Goal: Task Accomplishment & Management: Manage account settings

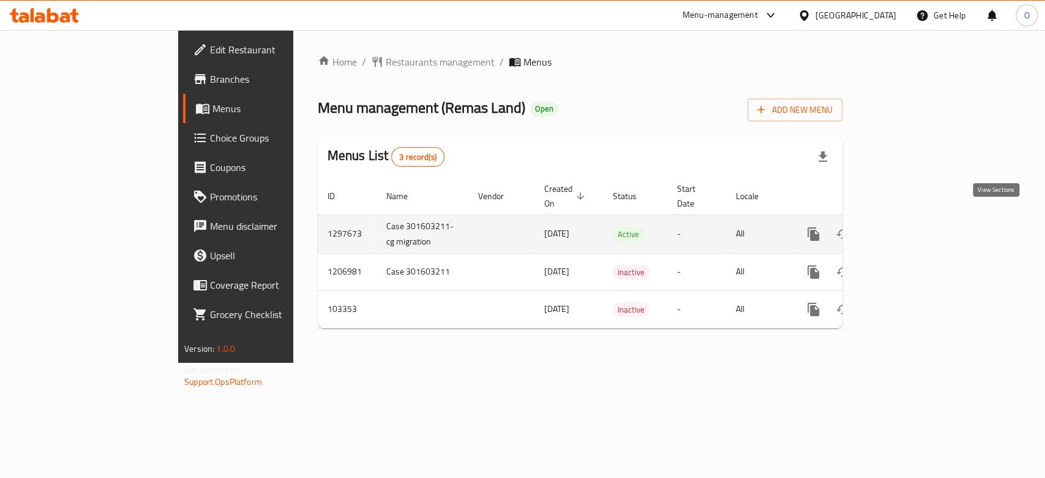
click at [917, 219] on link "enhanced table" at bounding box center [901, 233] width 29 height 29
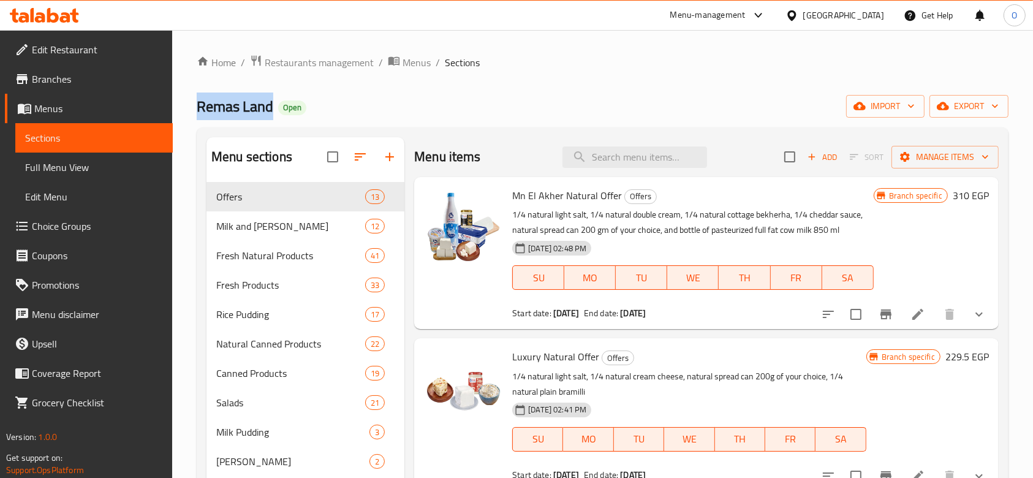
drag, startPoint x: 271, startPoint y: 105, endPoint x: 179, endPoint y: 102, distance: 92.5
copy span "Remas Land"
click at [340, 55] on span "Restaurants management" at bounding box center [319, 62] width 109 height 15
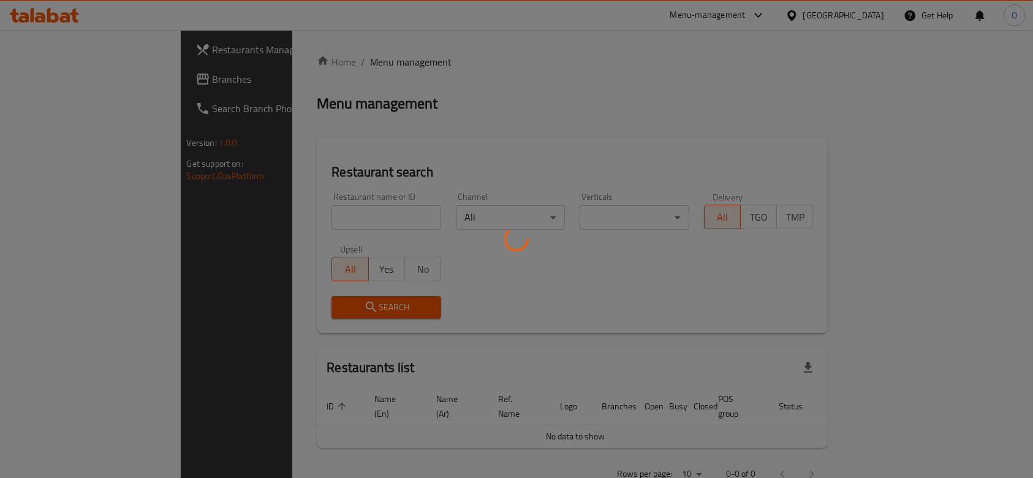
click at [277, 211] on div at bounding box center [516, 239] width 1033 height 478
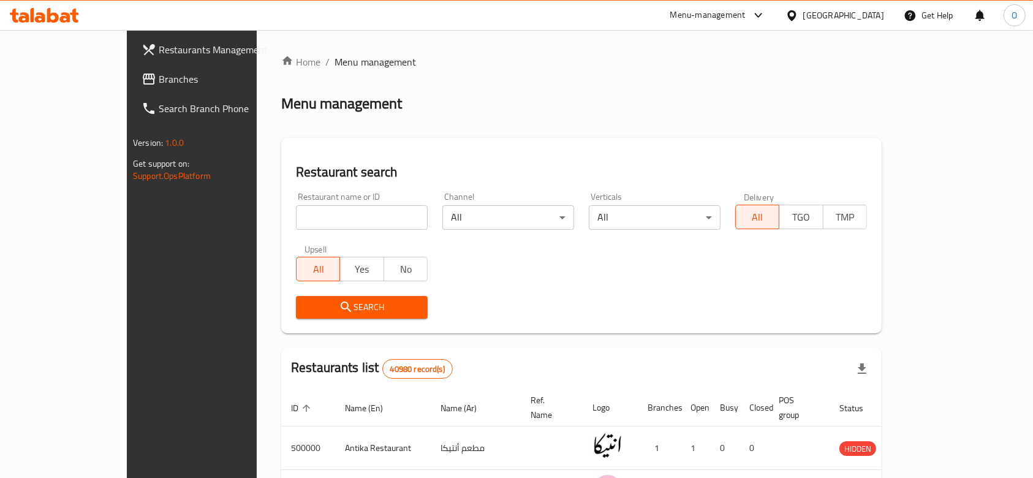
click at [296, 211] on input "search" at bounding box center [362, 217] width 132 height 24
paste input "The coffee maker"
type input "The coffee maker"
click button "Search" at bounding box center [362, 307] width 132 height 23
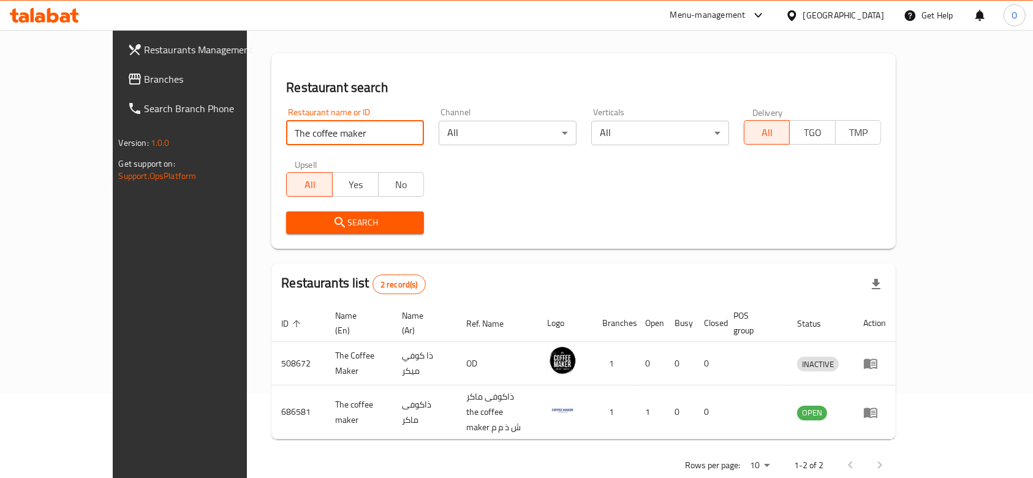
scroll to position [86, 0]
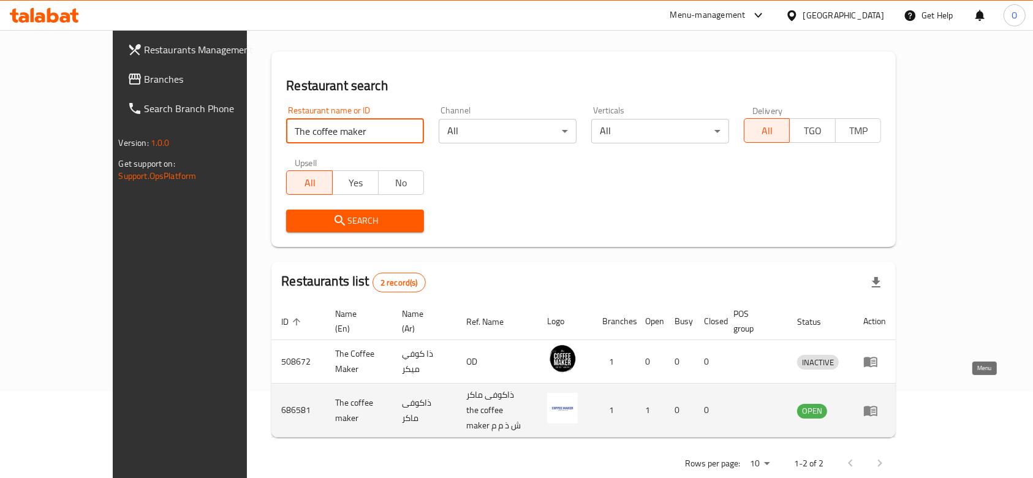
click at [878, 403] on icon "enhanced table" at bounding box center [870, 410] width 15 height 15
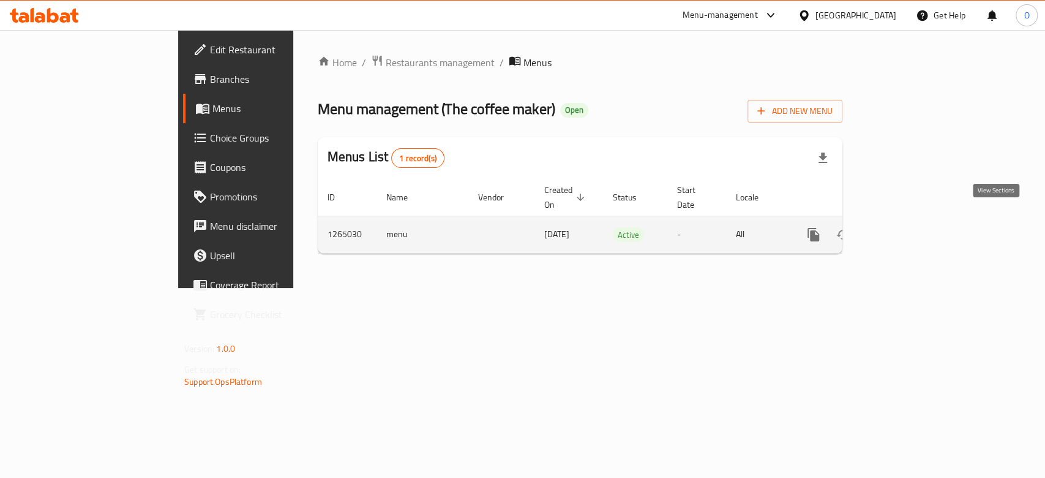
click at [908, 229] on icon "enhanced table" at bounding box center [902, 234] width 11 height 11
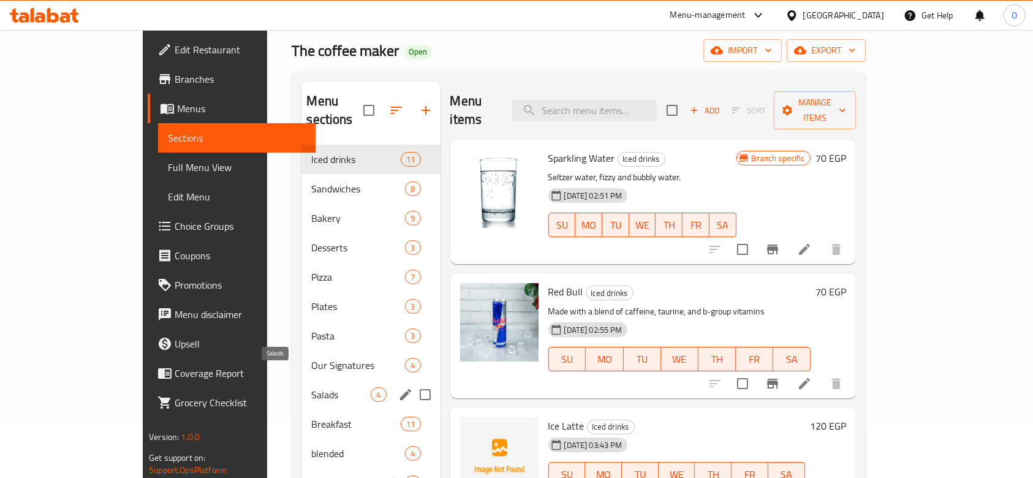
scroll to position [81, 0]
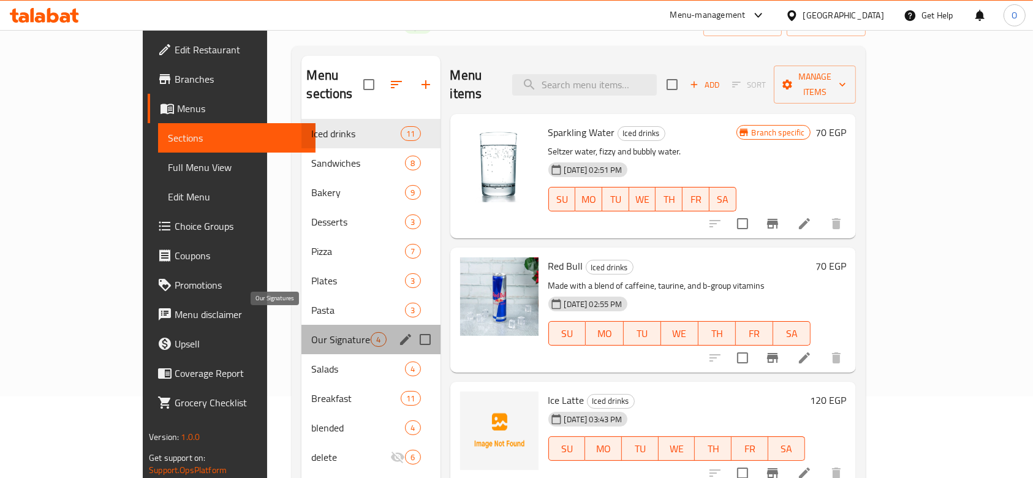
click at [311, 332] on span "Our Signatures" at bounding box center [340, 339] width 59 height 15
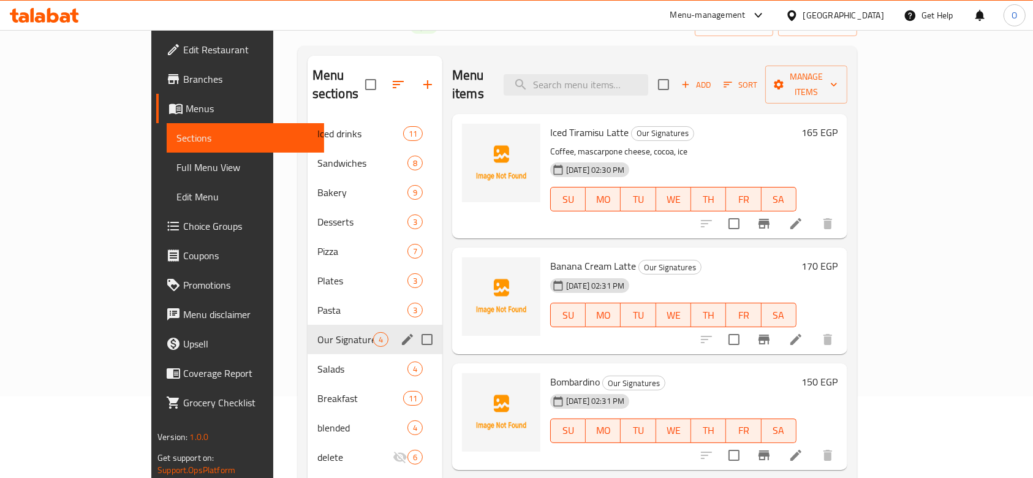
scroll to position [163, 0]
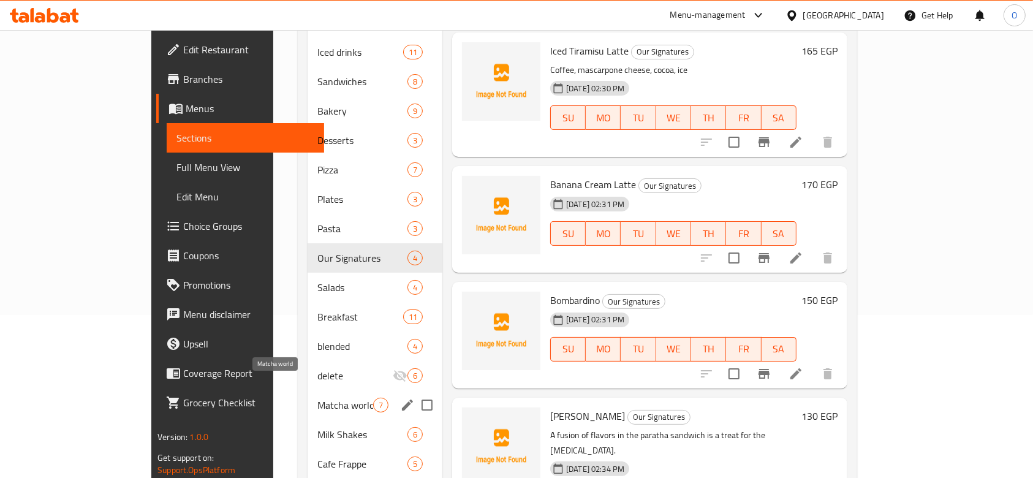
click at [317, 397] on span "Matcha world" at bounding box center [345, 404] width 56 height 15
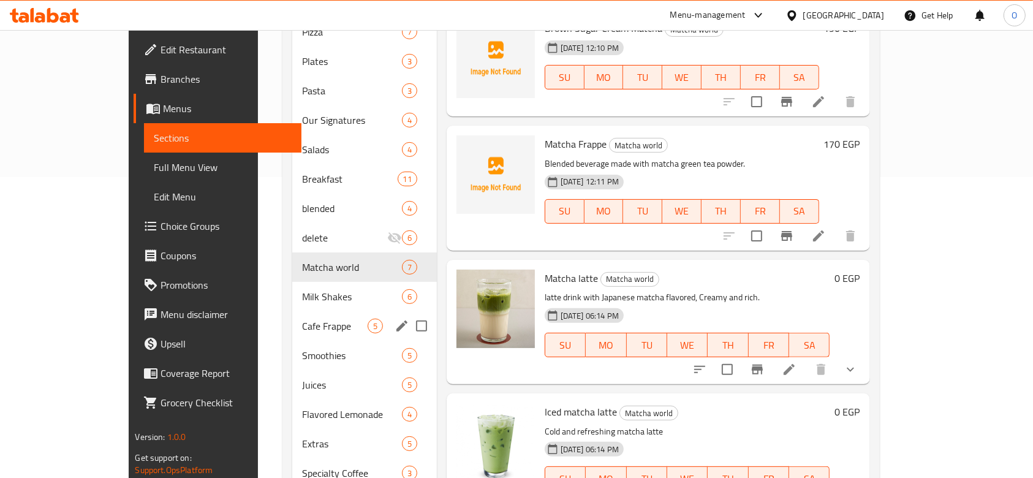
scroll to position [326, 0]
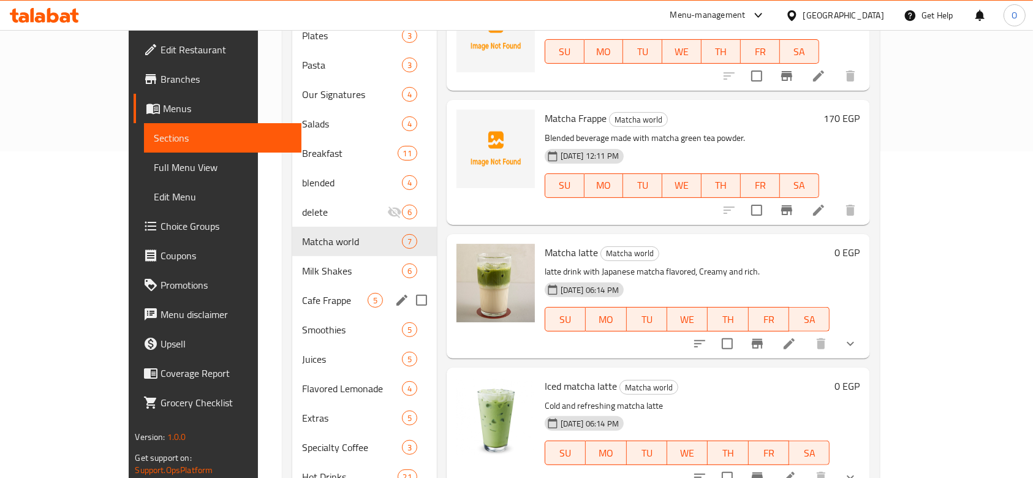
click at [292, 285] on div "Cafe Frappe 5" at bounding box center [364, 299] width 145 height 29
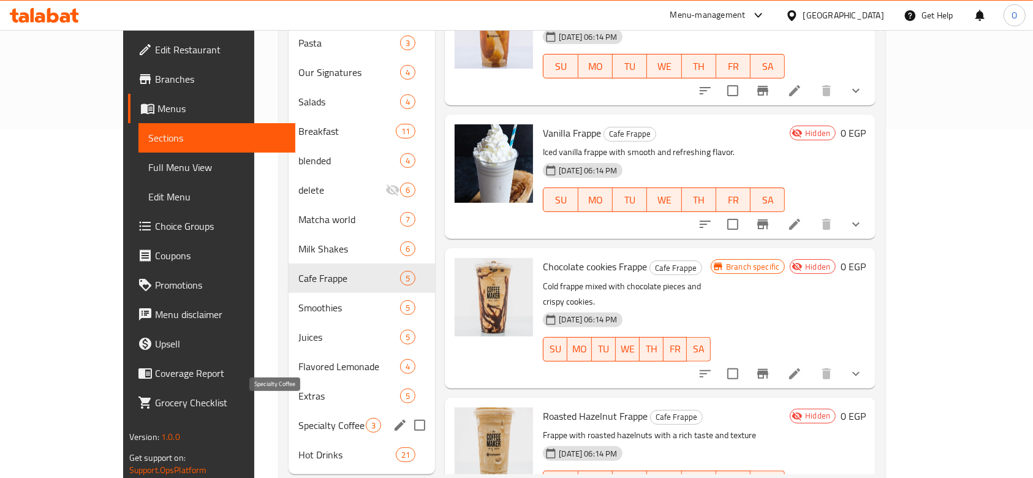
scroll to position [360, 0]
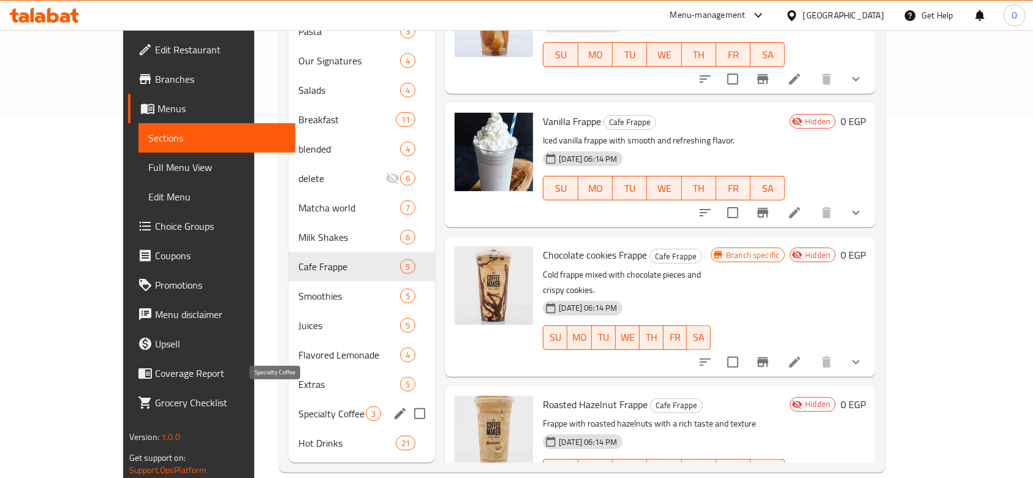
click at [298, 406] on span "Specialty Coffee" at bounding box center [331, 413] width 67 height 15
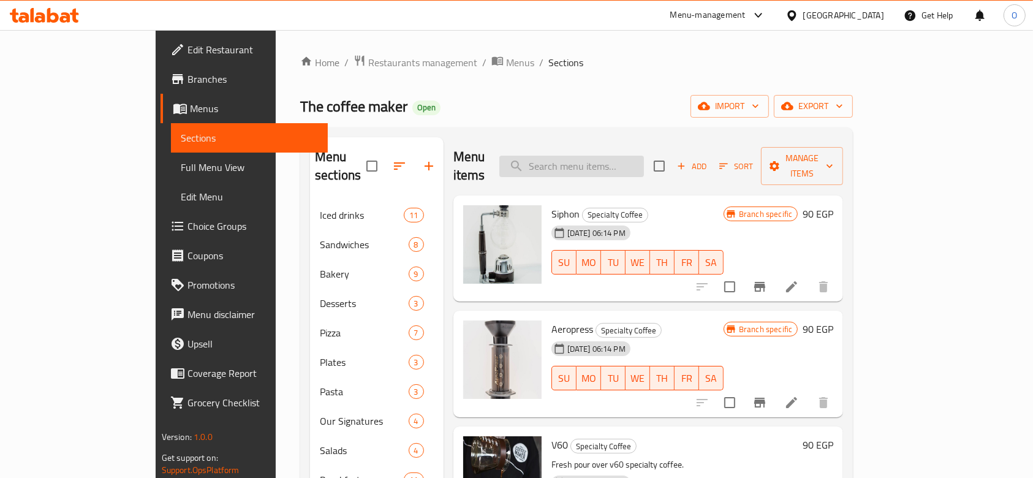
click at [630, 168] on div "Menu items Add Sort Manage items" at bounding box center [648, 166] width 390 height 58
click at [622, 156] on input "search" at bounding box center [571, 166] width 145 height 21
paste input "Carrot cake"
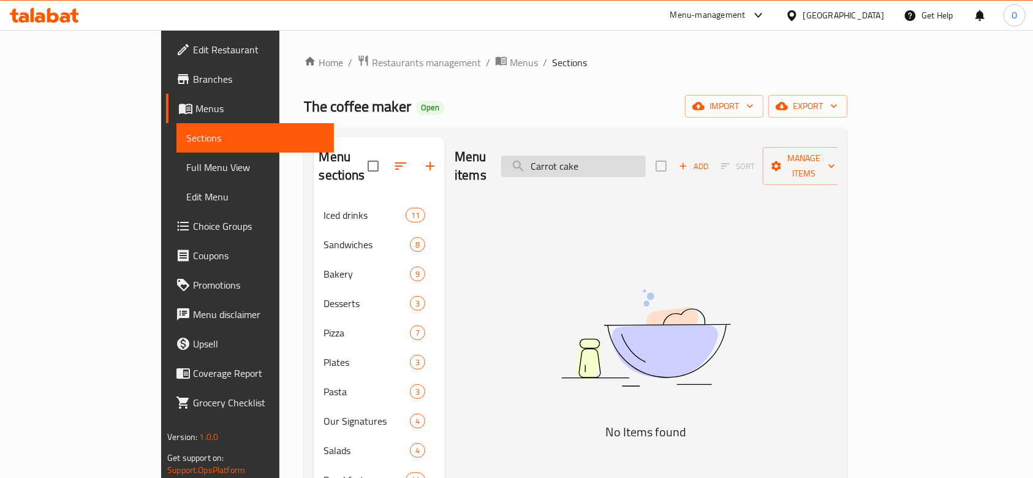
click at [597, 158] on input "Carrot cake" at bounding box center [573, 166] width 145 height 21
paste input "Mocha"
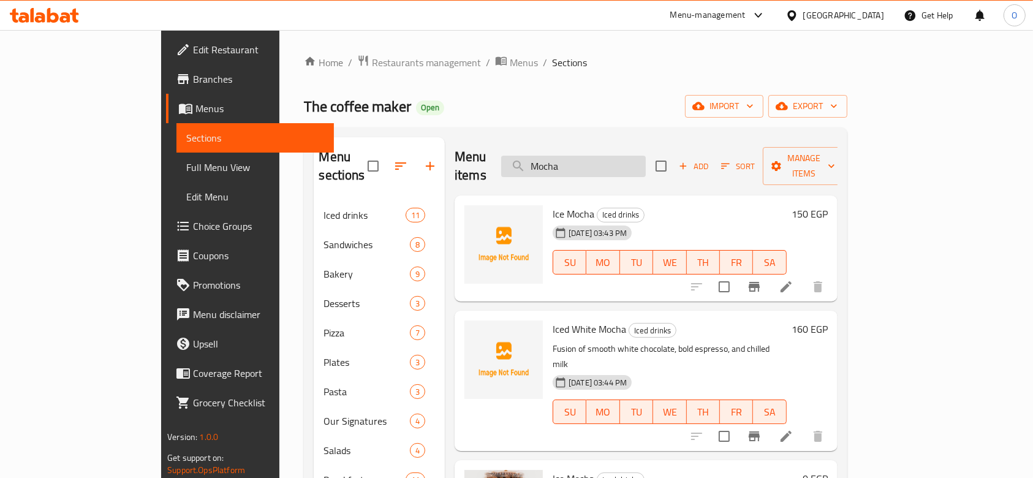
click at [615, 156] on input "Mocha" at bounding box center [573, 166] width 145 height 21
click at [614, 156] on input "Mocha" at bounding box center [573, 166] width 145 height 21
paste input "Hot French Coffee"
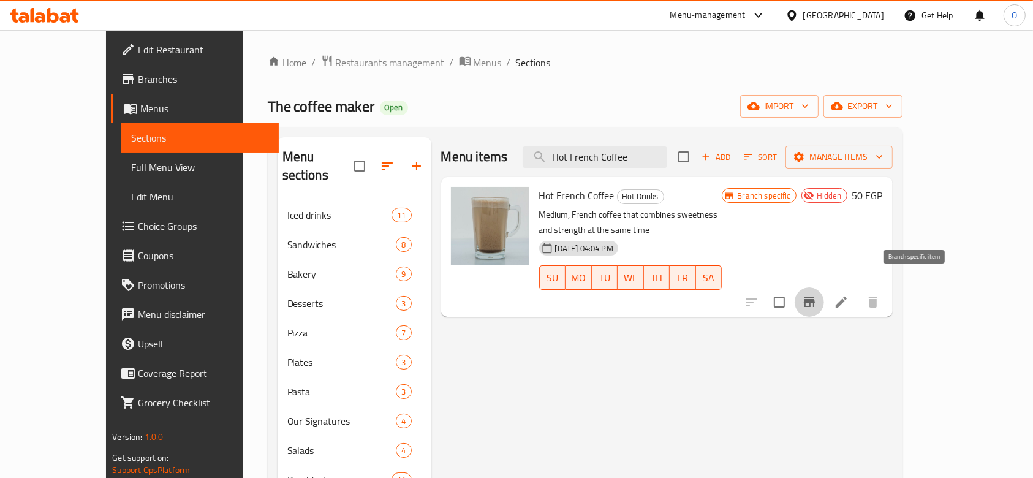
click at [815, 297] on icon "Branch-specific-item" at bounding box center [809, 302] width 11 height 10
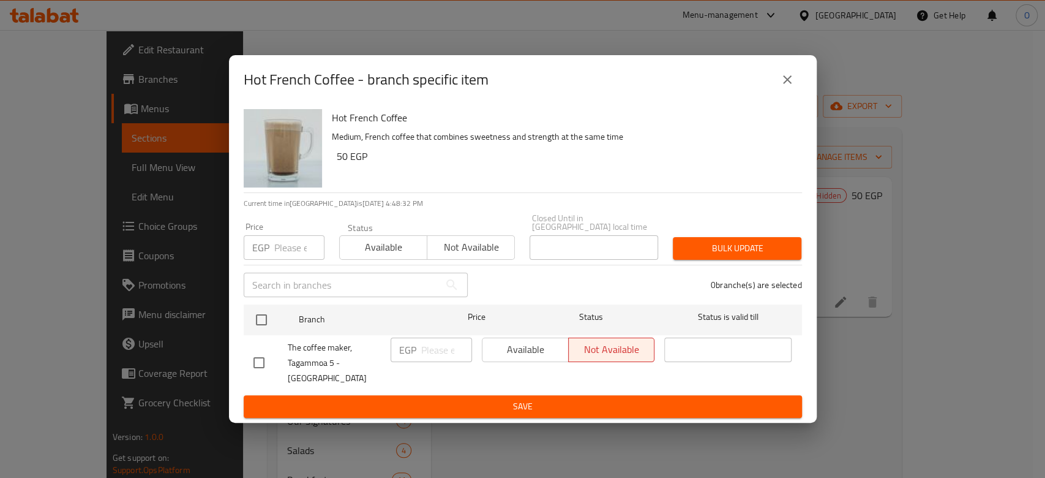
click at [892, 211] on div "Hot French Coffee - branch specific item Hot French Coffee Medium, French coffe…" at bounding box center [522, 239] width 1045 height 478
click at [781, 87] on icon "close" at bounding box center [787, 79] width 15 height 15
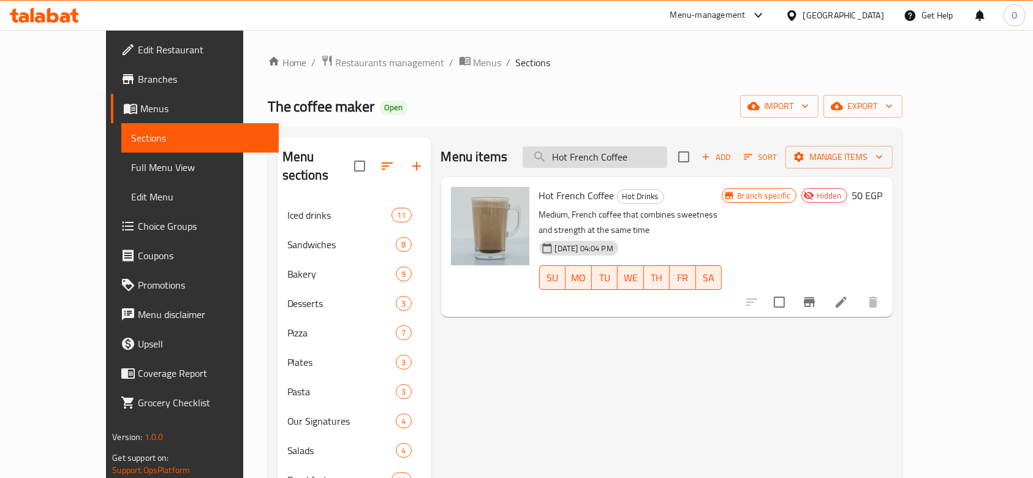
click at [601, 153] on input "Hot French Coffee" at bounding box center [594, 156] width 145 height 21
paste input "Turkis"
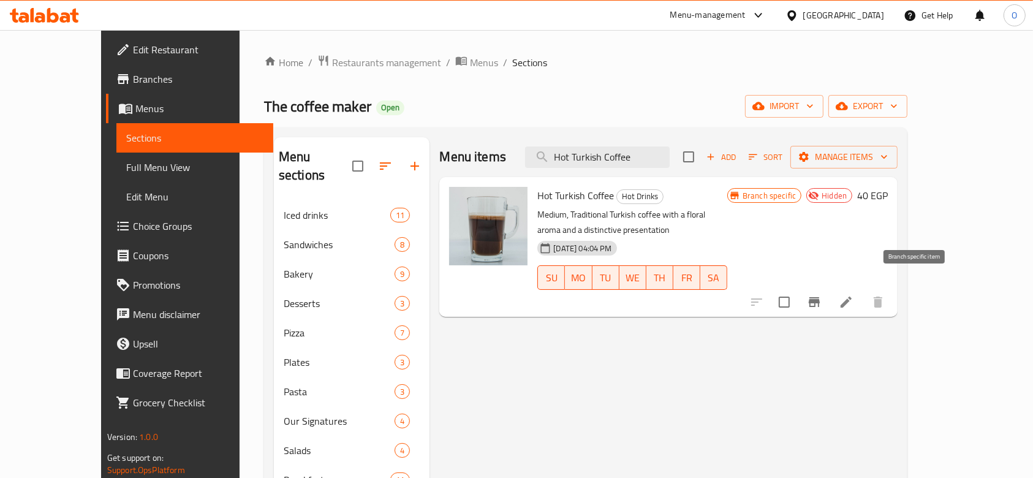
click at [829, 292] on button "Branch-specific-item" at bounding box center [813, 301] width 29 height 29
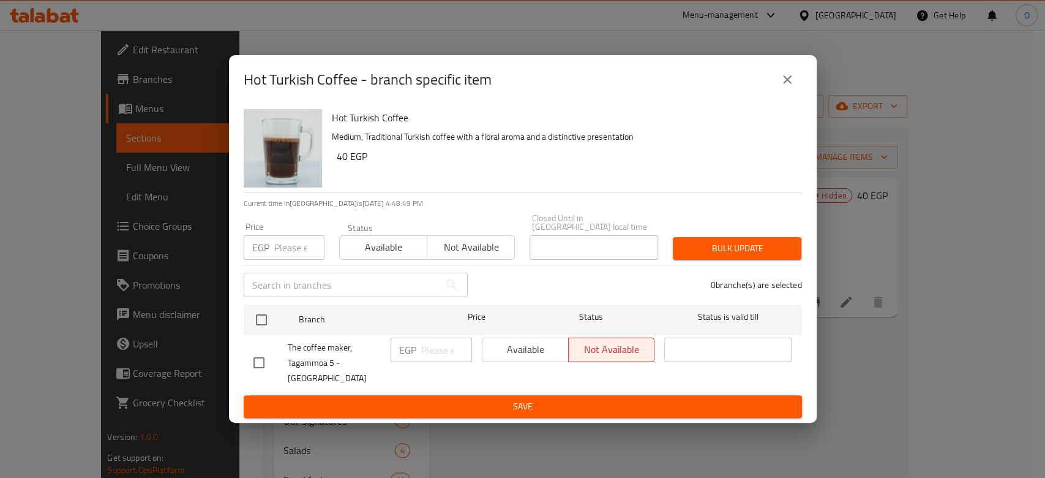
click at [369, 436] on div "Hot Turkish Coffee - branch specific item Hot Turkish Coffee Medium, Traditiona…" at bounding box center [522, 239] width 1045 height 478
drag, startPoint x: 785, startPoint y: 91, endPoint x: 309, endPoint y: 127, distance: 477.2
click at [784, 87] on icon "close" at bounding box center [787, 79] width 15 height 15
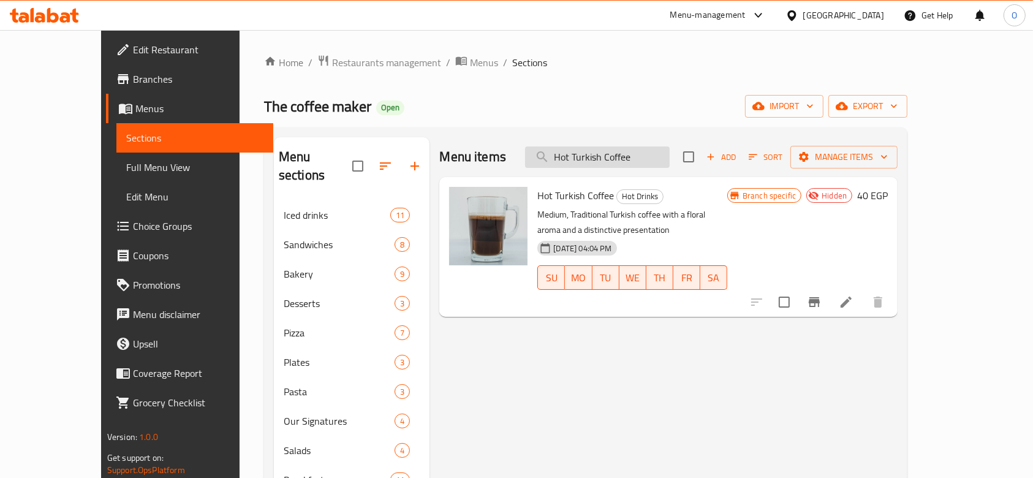
click at [622, 164] on input "Hot Turkish Coffee" at bounding box center [597, 156] width 145 height 21
paste input "إسبريسو كون بانا ساخن"
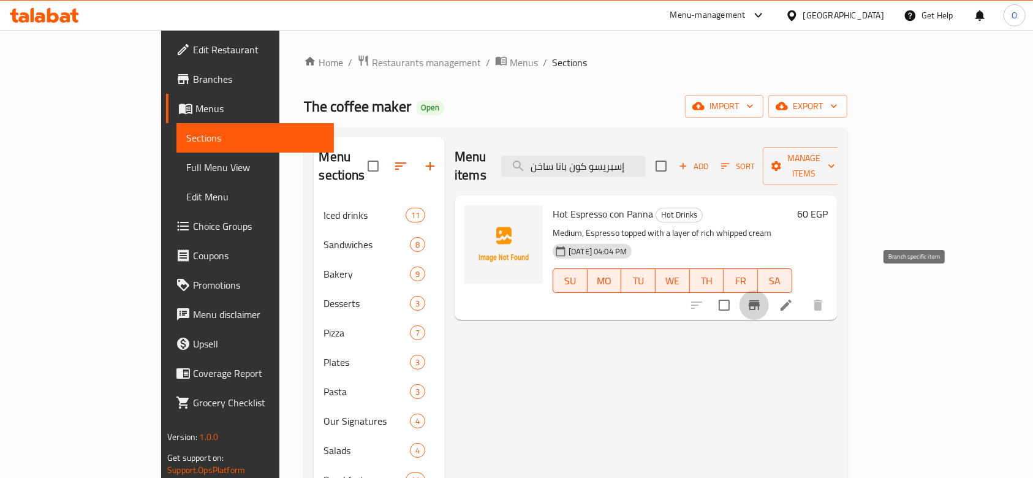
click at [761, 298] on icon "Branch-specific-item" at bounding box center [754, 305] width 15 height 15
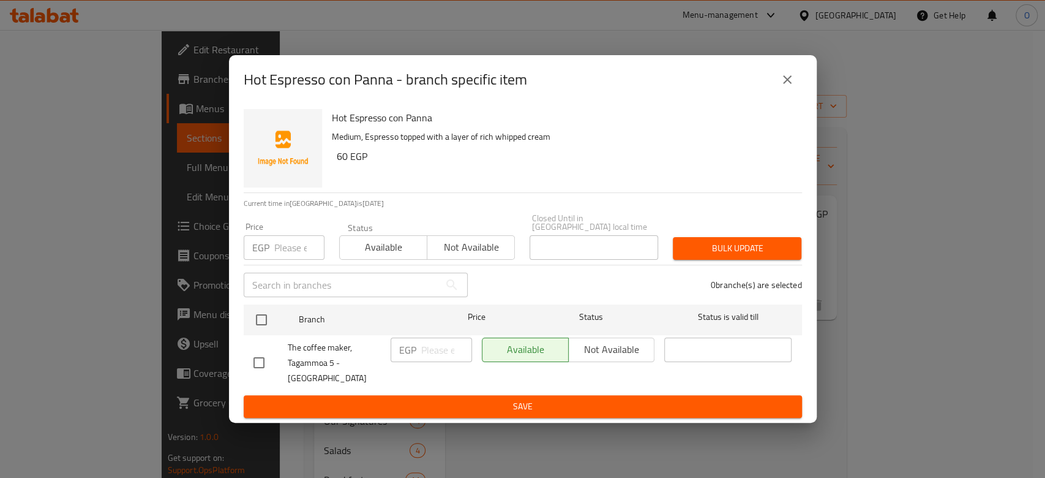
click at [942, 355] on div "Hot Espresso con Panna - branch specific item Hot Espresso con Panna Medium, Es…" at bounding box center [522, 239] width 1045 height 478
click at [786, 83] on button "close" at bounding box center [787, 79] width 29 height 29
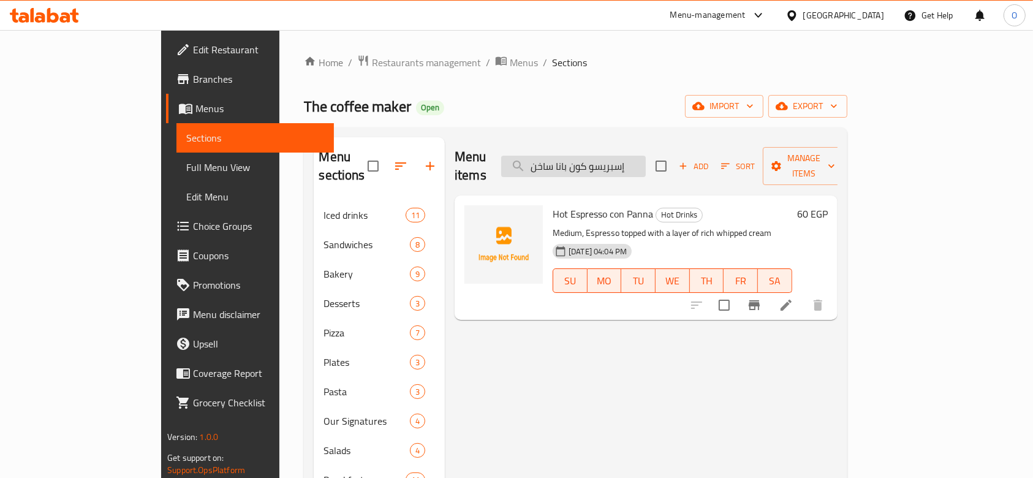
click at [601, 161] on input "إسبريسو كون بانا ساخن" at bounding box center [573, 166] width 145 height 21
paste input "Hot Espresso con Panna"
click at [769, 290] on button "Branch-specific-item" at bounding box center [753, 304] width 29 height 29
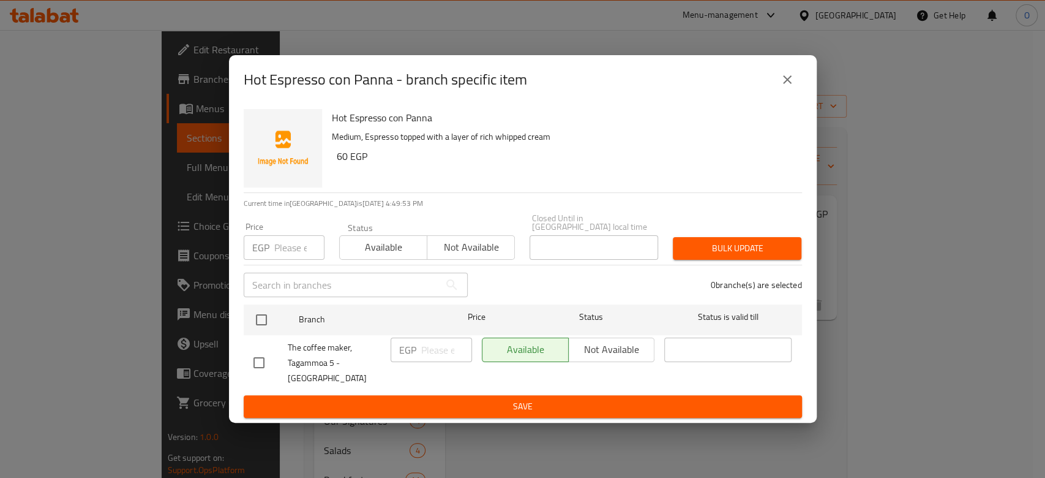
click at [780, 87] on icon "close" at bounding box center [787, 79] width 15 height 15
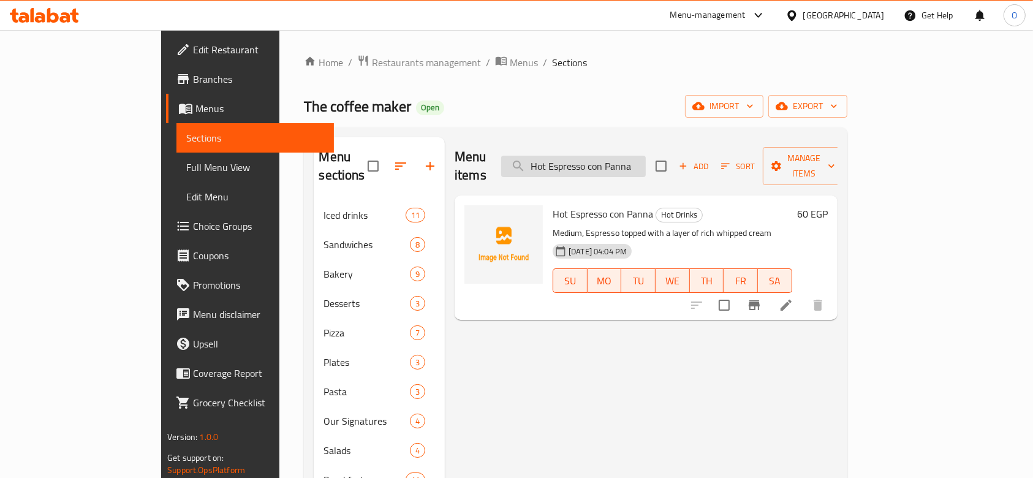
click at [574, 156] on input "Hot Espresso con Panna" at bounding box center [573, 166] width 145 height 21
paste input "Siphon"
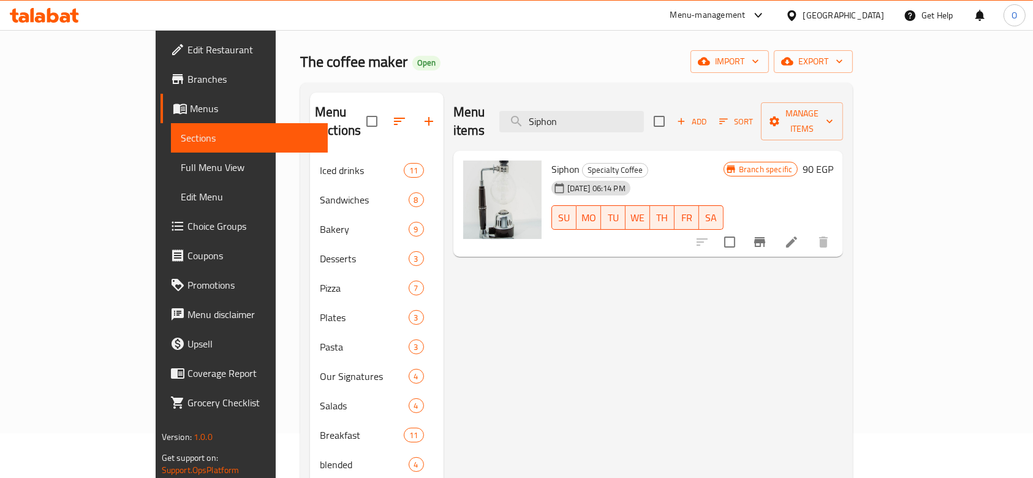
scroll to position [81, 0]
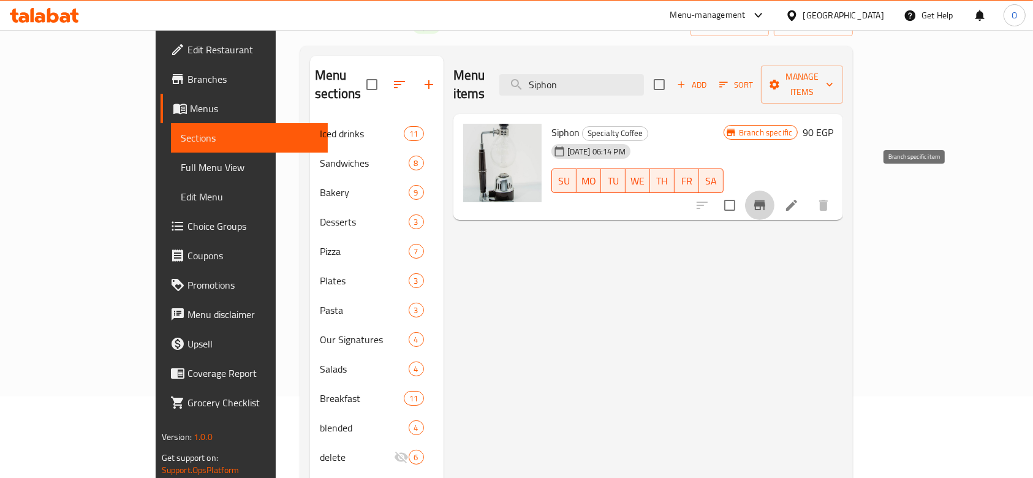
click at [774, 196] on button "Branch-specific-item" at bounding box center [759, 204] width 29 height 29
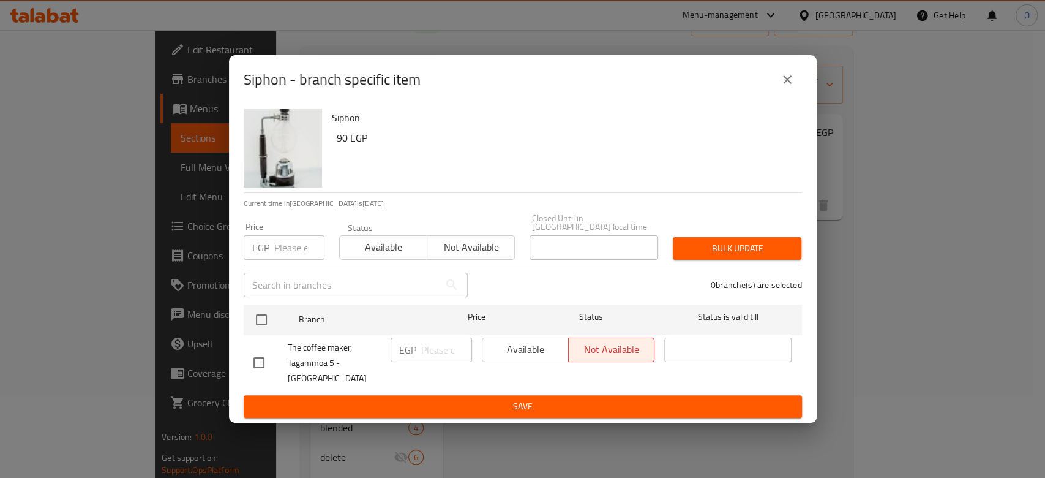
click at [893, 340] on div "Siphon - branch specific item Siphon 90 EGP Current time in [GEOGRAPHIC_DATA] i…" at bounding box center [522, 239] width 1045 height 478
click at [783, 87] on icon "close" at bounding box center [787, 79] width 15 height 15
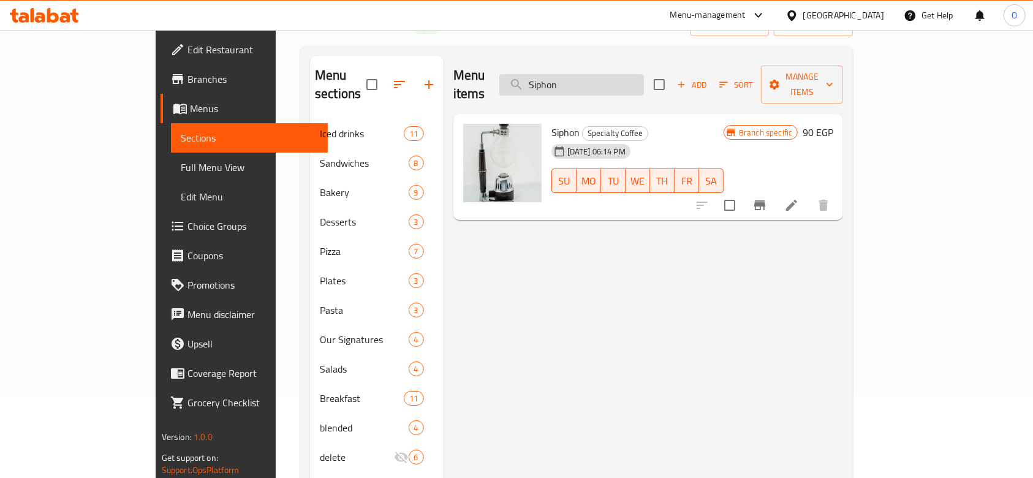
click at [603, 80] on input "Siphon" at bounding box center [571, 84] width 145 height 21
click at [603, 79] on input "Siphon" at bounding box center [571, 84] width 145 height 21
paste input "Aeropress"
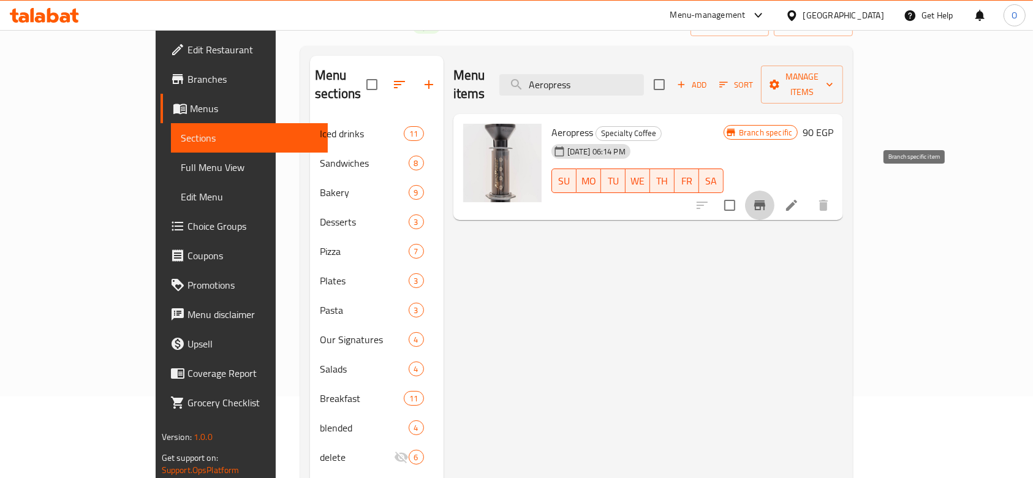
click at [767, 198] on icon "Branch-specific-item" at bounding box center [759, 205] width 15 height 15
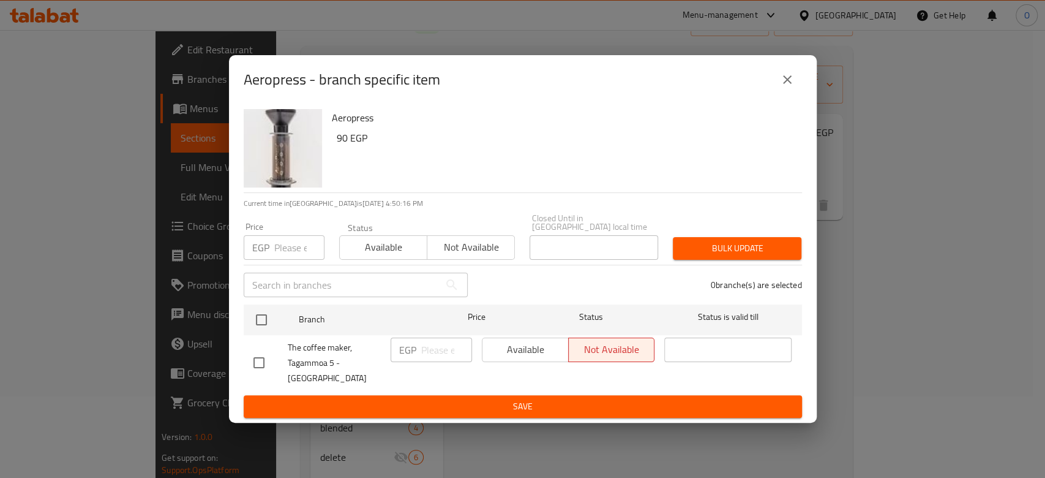
click at [783, 87] on icon "close" at bounding box center [787, 79] width 15 height 15
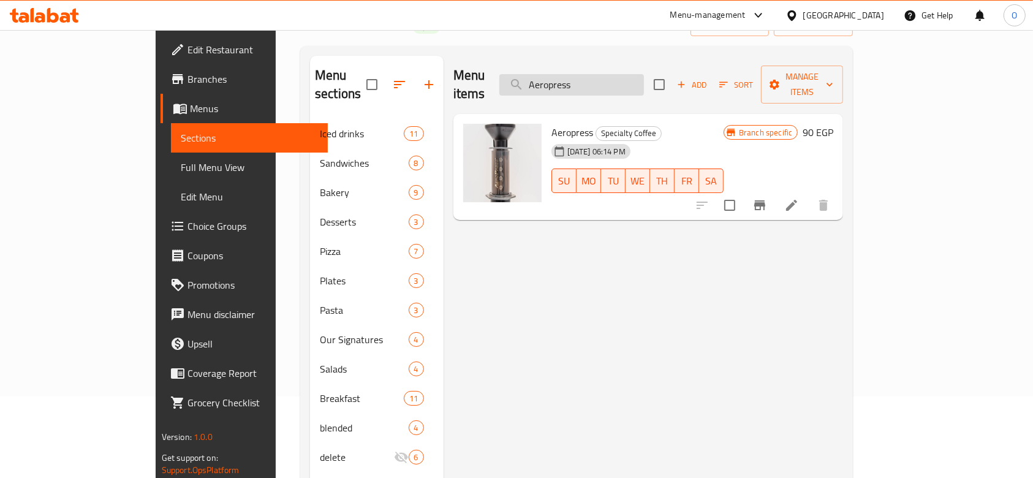
click at [581, 80] on input "Aeropress" at bounding box center [571, 84] width 145 height 21
paste input "V60"
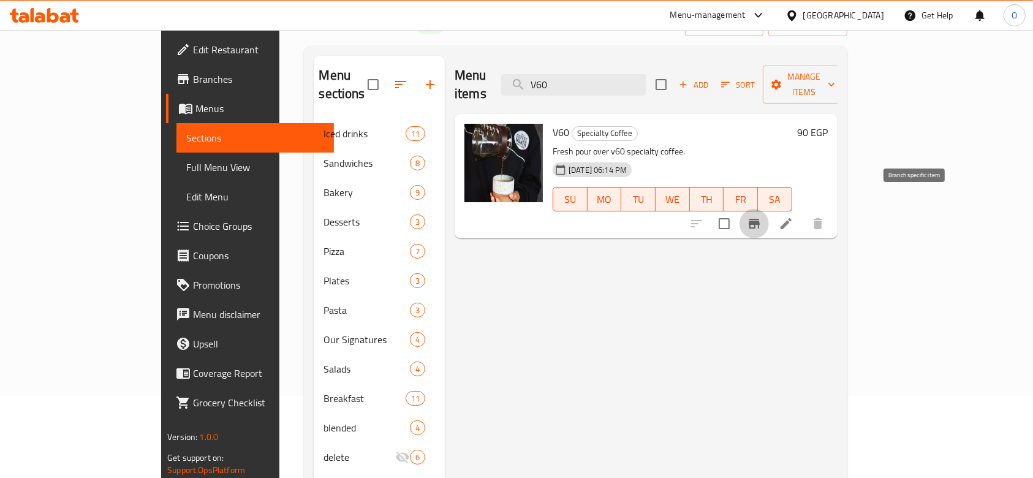
click at [761, 216] on icon "Branch-specific-item" at bounding box center [754, 223] width 15 height 15
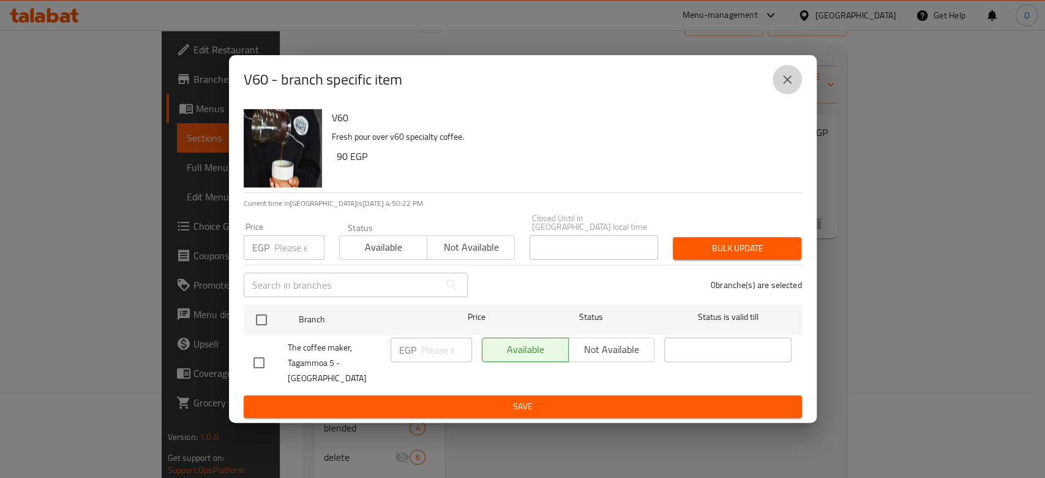
click at [781, 86] on icon "close" at bounding box center [787, 79] width 15 height 15
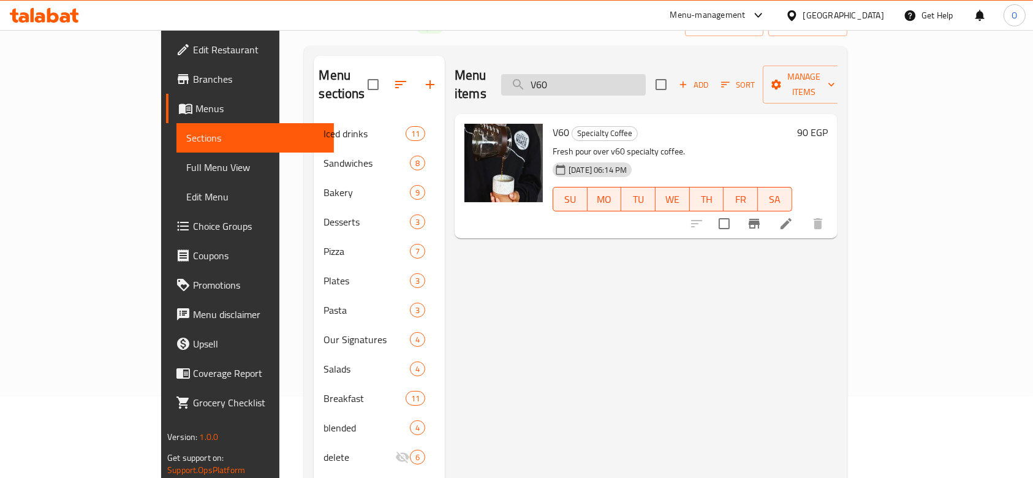
click at [609, 81] on input "V60" at bounding box center [573, 84] width 145 height 21
paste input "Strawberry Milk Shakes"
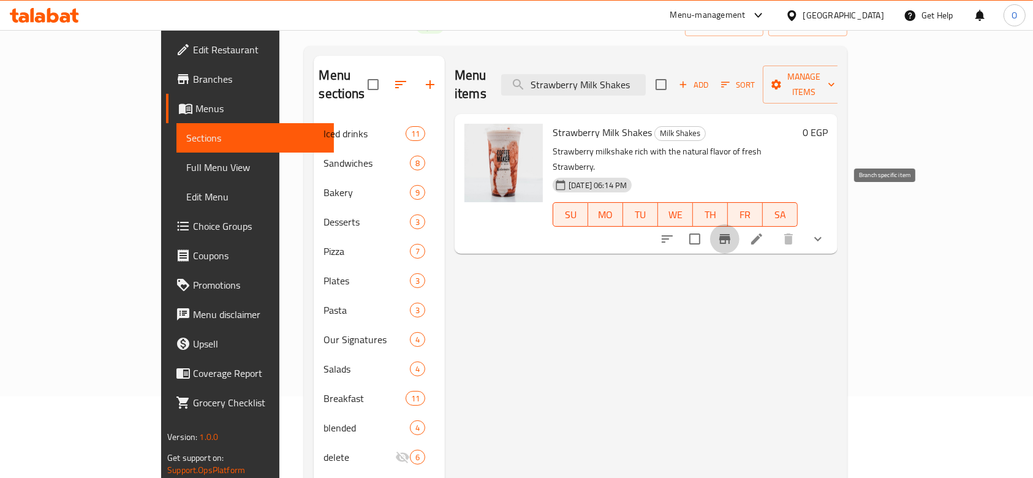
click at [732, 232] on icon "Branch-specific-item" at bounding box center [724, 239] width 15 height 15
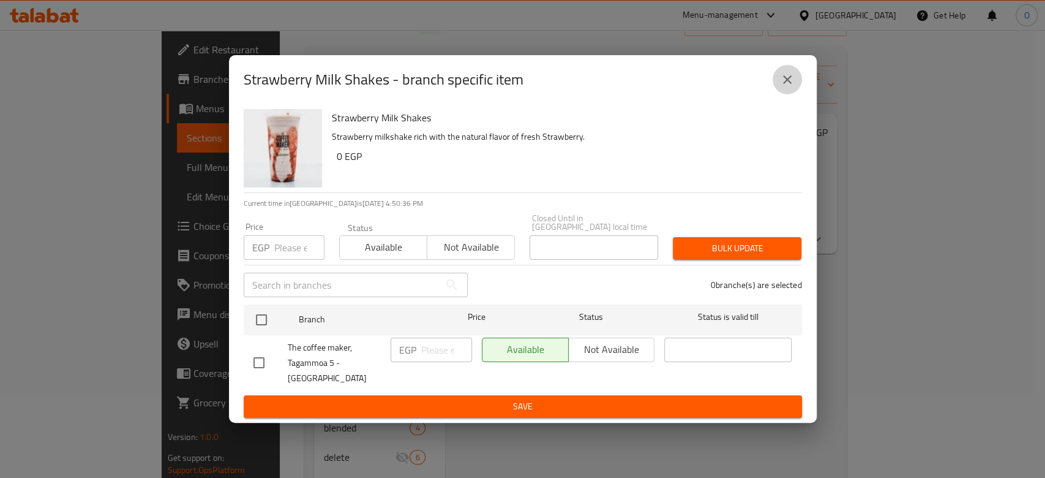
click at [796, 91] on button "close" at bounding box center [787, 79] width 29 height 29
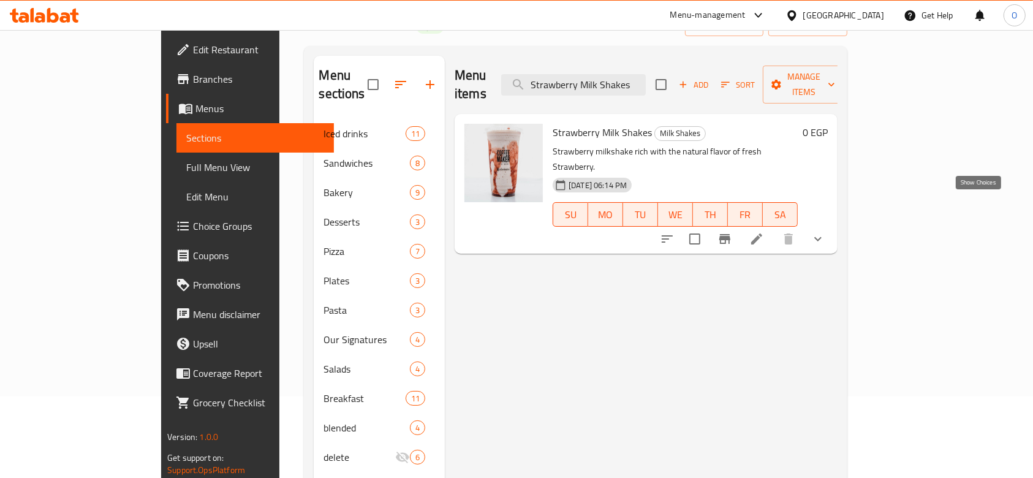
click at [825, 232] on icon "show more" at bounding box center [817, 239] width 15 height 15
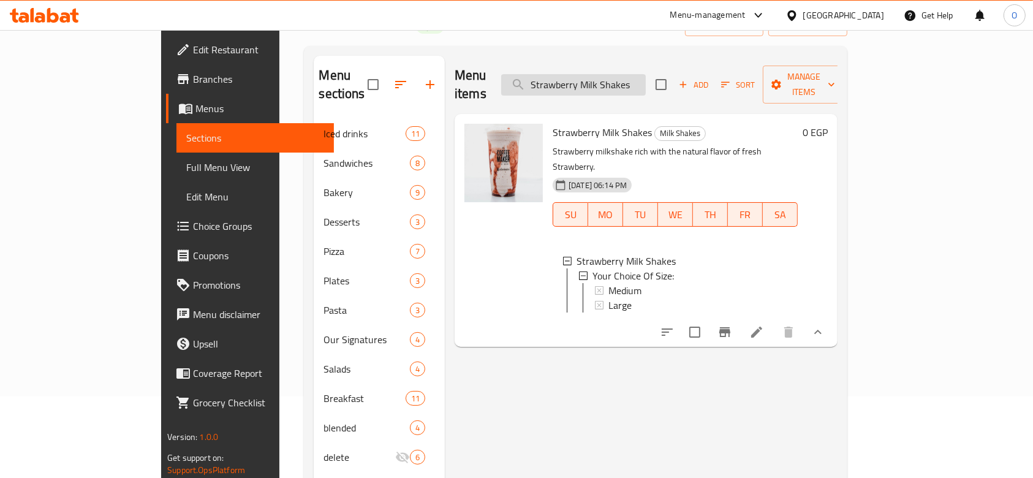
click at [632, 80] on input "Strawberry Milk Shakes" at bounding box center [573, 84] width 145 height 21
click at [730, 327] on icon "Branch-specific-item" at bounding box center [724, 332] width 11 height 10
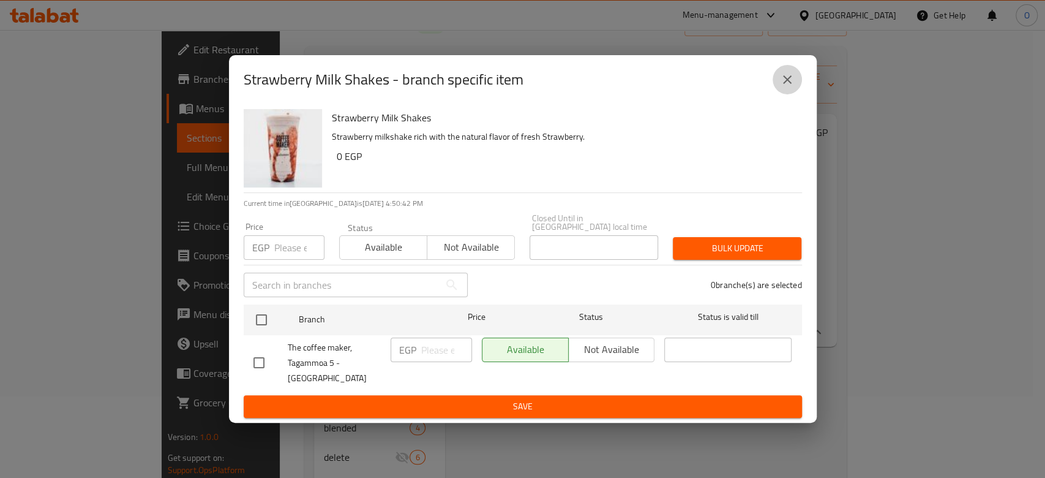
click at [785, 84] on icon "close" at bounding box center [787, 79] width 9 height 9
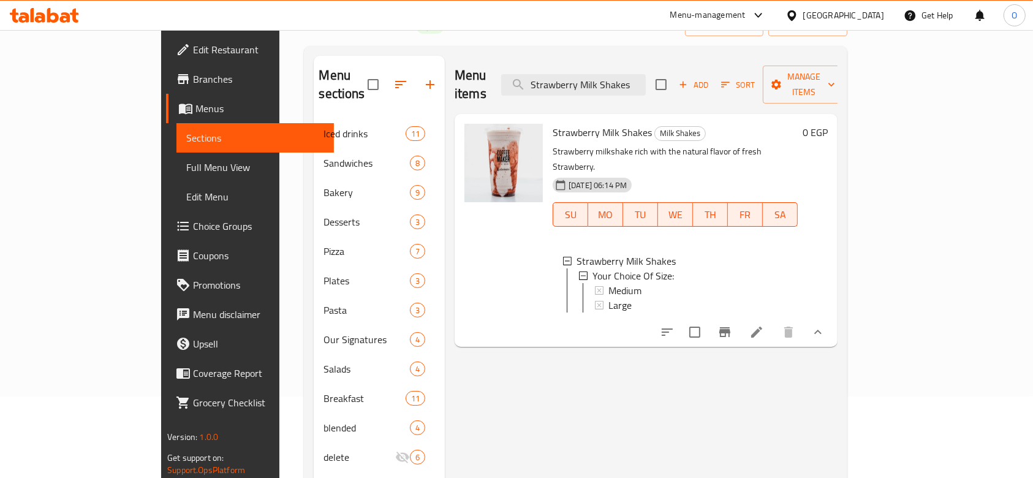
click at [620, 63] on div "Menu items Strawberry Milk Shakes Add Sort Manage items" at bounding box center [645, 85] width 383 height 58
click at [617, 74] on input "Strawberry Milk Shakes" at bounding box center [573, 84] width 145 height 21
paste input "Milkshake"
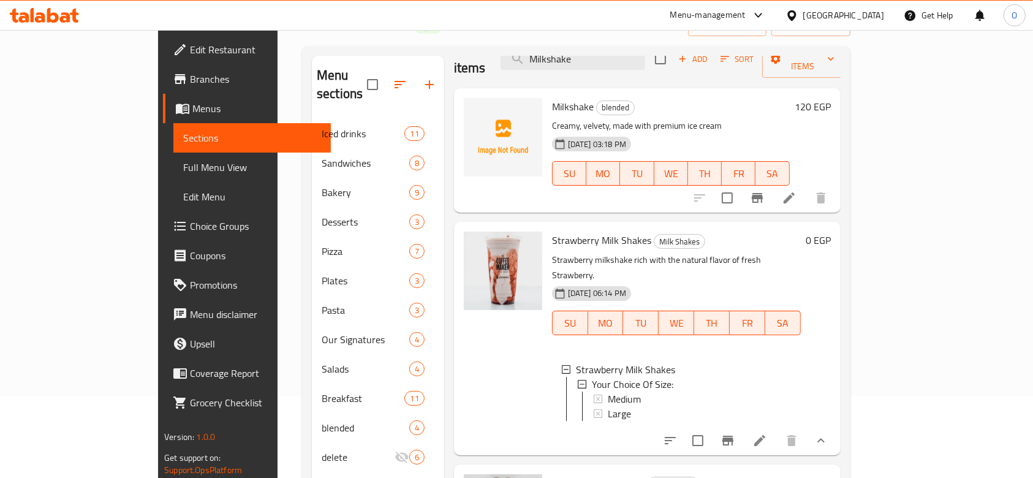
scroll to position [0, 0]
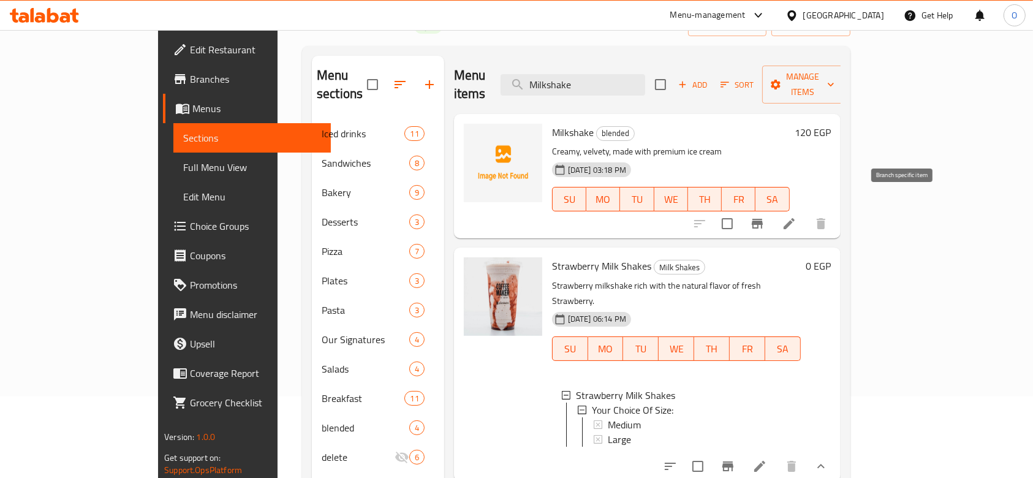
click at [764, 216] on icon "Branch-specific-item" at bounding box center [757, 223] width 15 height 15
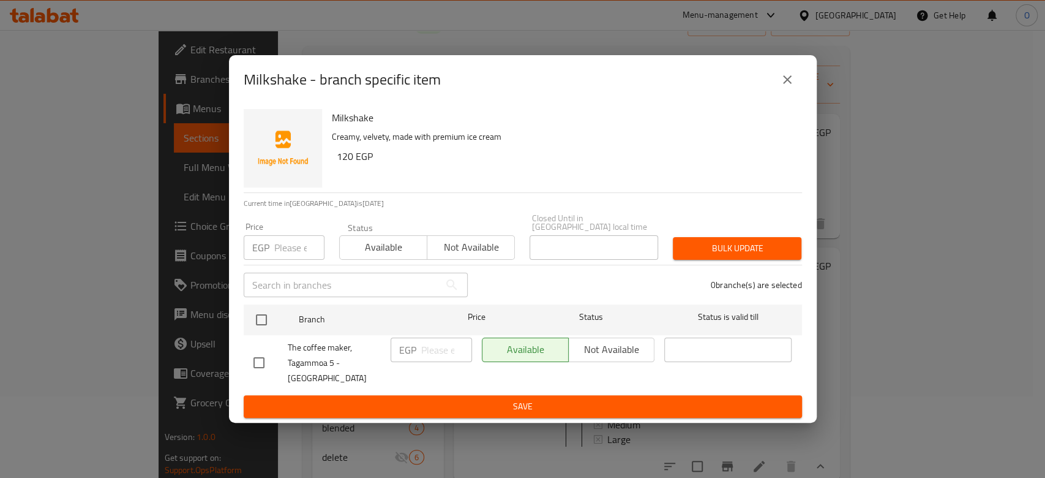
drag, startPoint x: 906, startPoint y: 152, endPoint x: 355, endPoint y: 0, distance: 571.2
click at [906, 151] on div "Milkshake - branch specific item Milkshake Creamy, velvety, made with premium i…" at bounding box center [522, 239] width 1045 height 478
click at [775, 86] on button "close" at bounding box center [787, 79] width 29 height 29
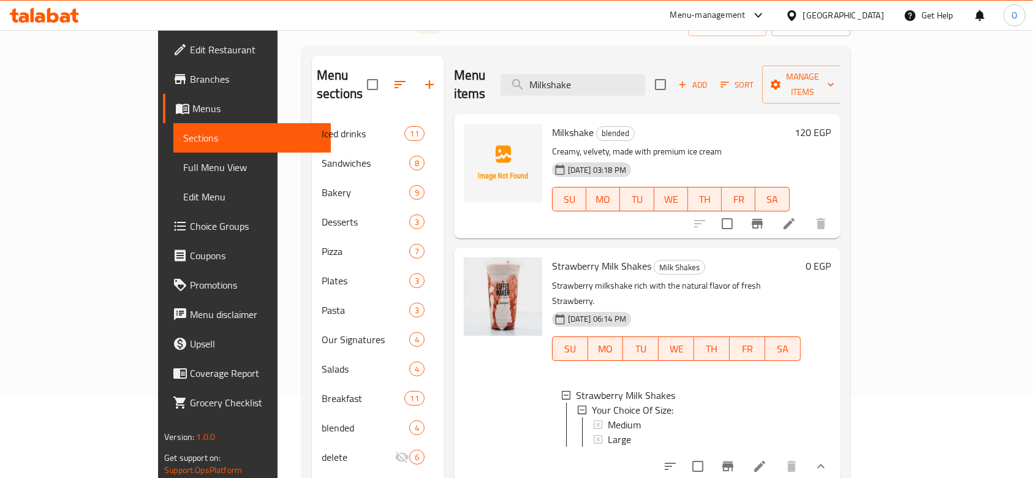
click at [573, 94] on div "Menu items Milkshake Add Sort Manage items" at bounding box center [647, 85] width 386 height 58
click at [577, 85] on input "Milkshake" at bounding box center [572, 84] width 145 height 21
paste input "Smoked Duck Salad"
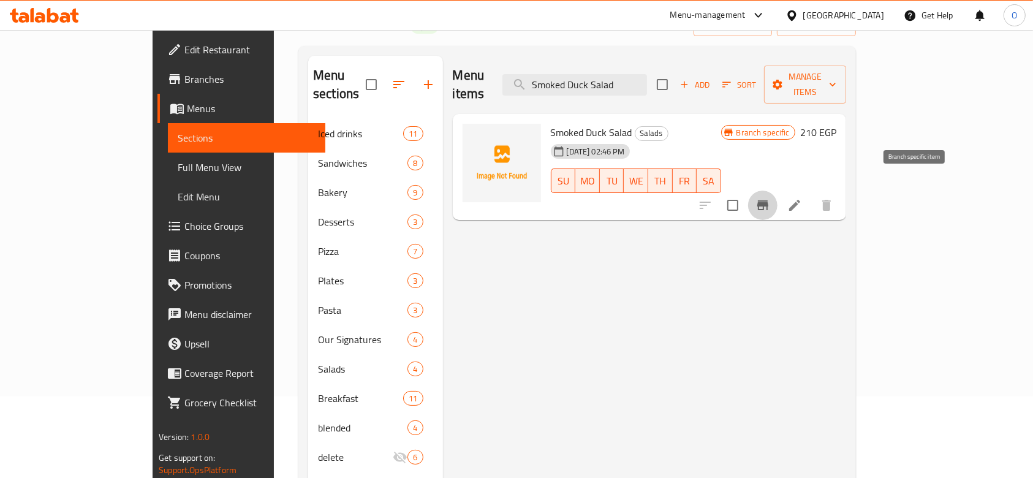
click at [777, 190] on button "Branch-specific-item" at bounding box center [762, 204] width 29 height 29
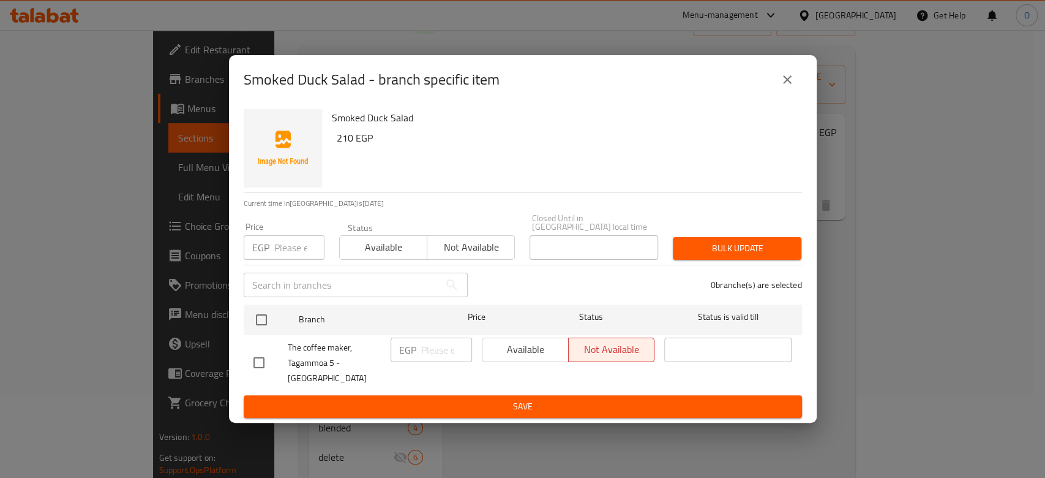
click at [865, 334] on div "Smoked Duck Salad - branch specific item Smoked Duck Salad 210 EGP Current time…" at bounding box center [522, 239] width 1045 height 478
click at [785, 83] on icon "close" at bounding box center [787, 79] width 15 height 15
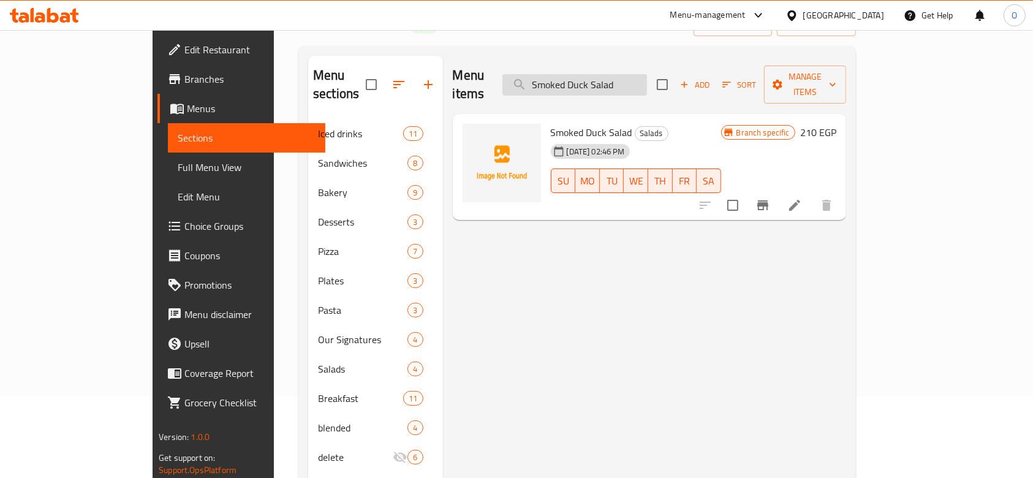
click at [627, 85] on input "Smoked Duck Salad" at bounding box center [574, 84] width 145 height 21
paste input "Bombardino"
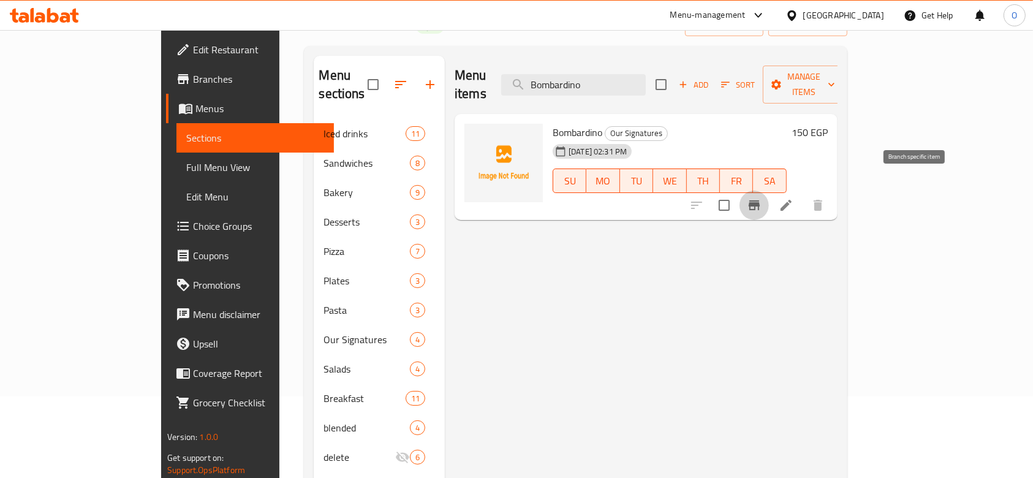
click at [759, 200] on icon "Branch-specific-item" at bounding box center [753, 205] width 11 height 10
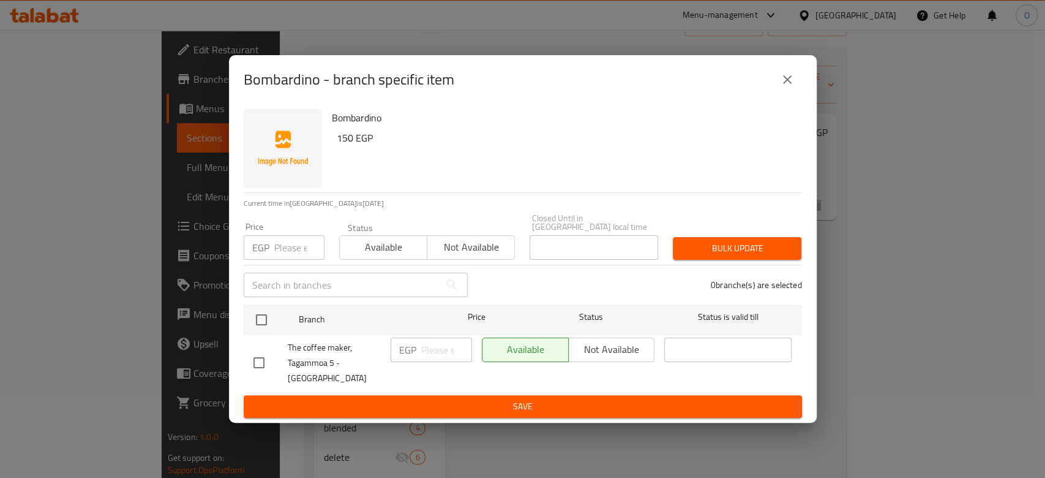
click at [861, 293] on div "Bombardino - branch specific item Bombardino 150 EGP Current time in [GEOGRAPHI…" at bounding box center [522, 239] width 1045 height 478
click at [799, 86] on button "close" at bounding box center [787, 79] width 29 height 29
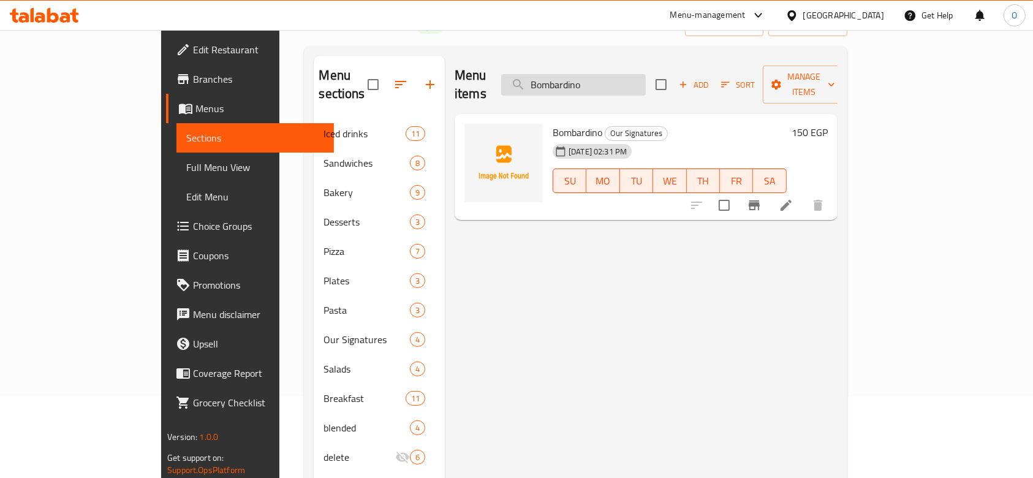
click at [592, 81] on input "Bombardino" at bounding box center [573, 84] width 145 height 21
paste input "Greek Yogurt"
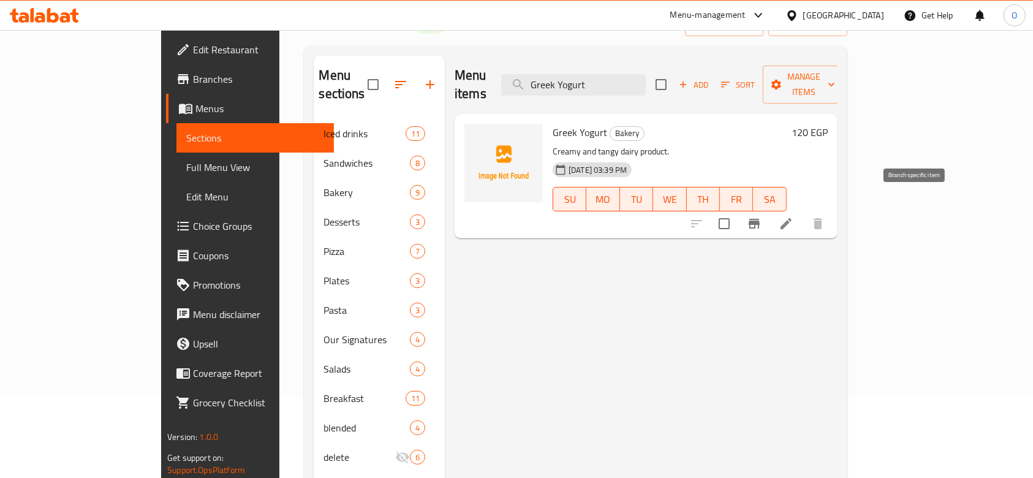
click at [759, 219] on icon "Branch-specific-item" at bounding box center [753, 224] width 11 height 10
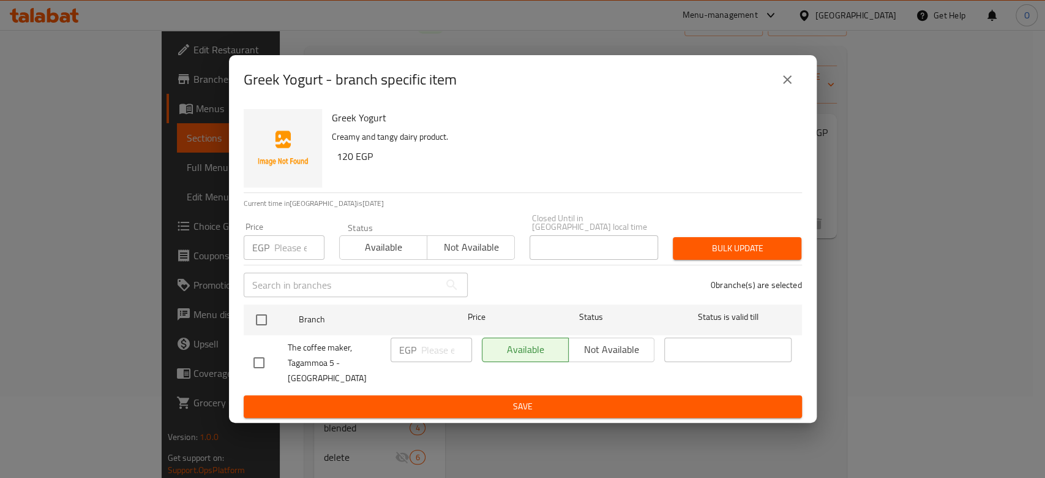
drag, startPoint x: 879, startPoint y: 287, endPoint x: 351, endPoint y: 2, distance: 600.4
click at [877, 285] on div "Greek Yogurt - branch specific item Greek Yogurt Creamy and tangy dairy product…" at bounding box center [522, 239] width 1045 height 478
click at [786, 83] on icon "close" at bounding box center [787, 79] width 15 height 15
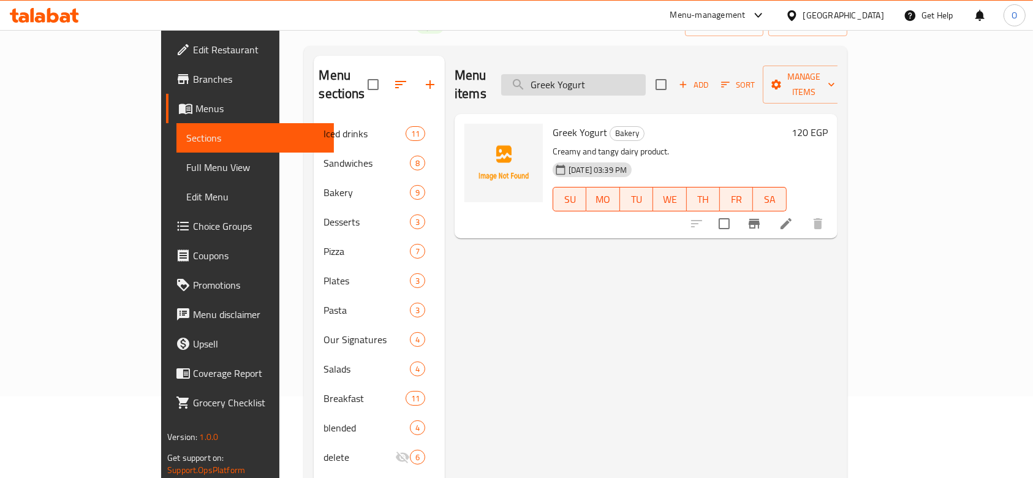
click at [608, 78] on input "Greek Yogurt" at bounding box center [573, 84] width 145 height 21
paste input "[PERSON_NAME]"
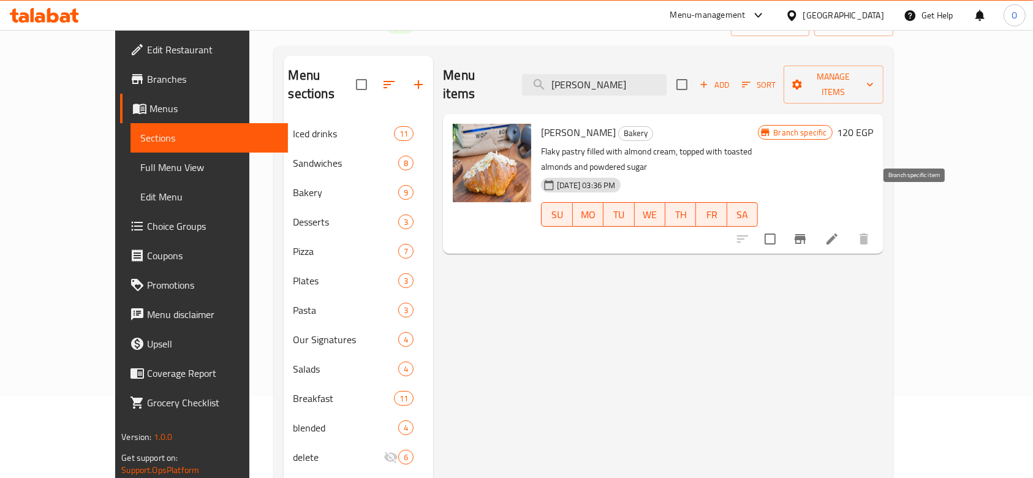
click at [807, 232] on icon "Branch-specific-item" at bounding box center [800, 239] width 15 height 15
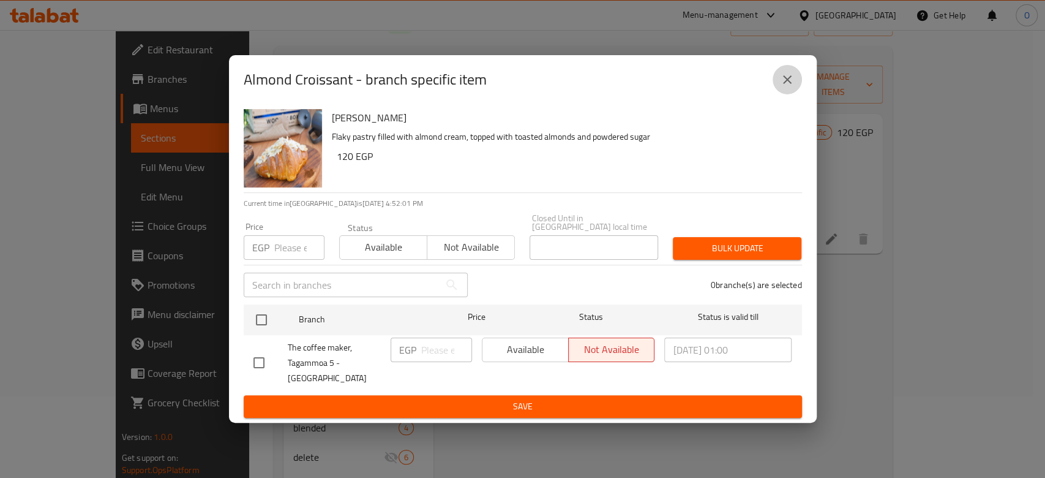
click at [788, 87] on icon "close" at bounding box center [787, 79] width 15 height 15
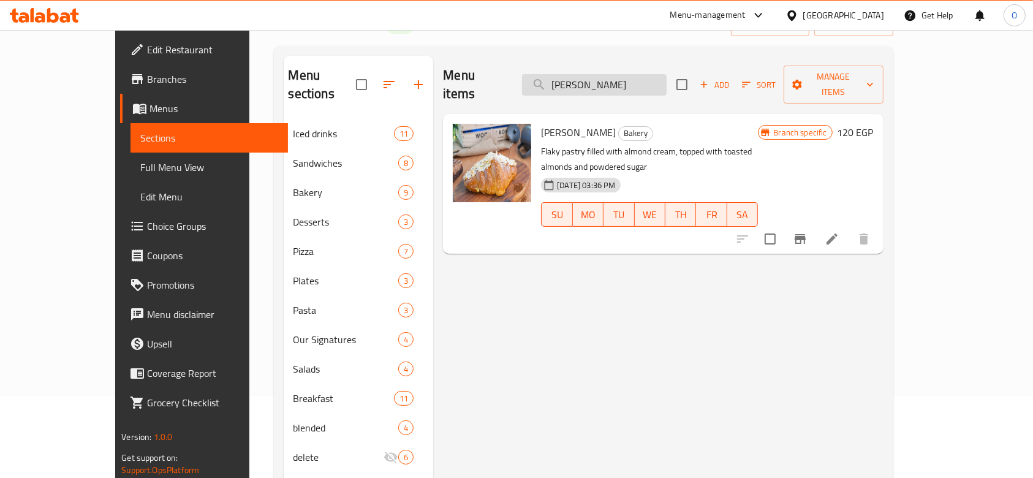
click at [639, 77] on input "[PERSON_NAME]" at bounding box center [594, 84] width 145 height 21
paste input "Greek Yogur"
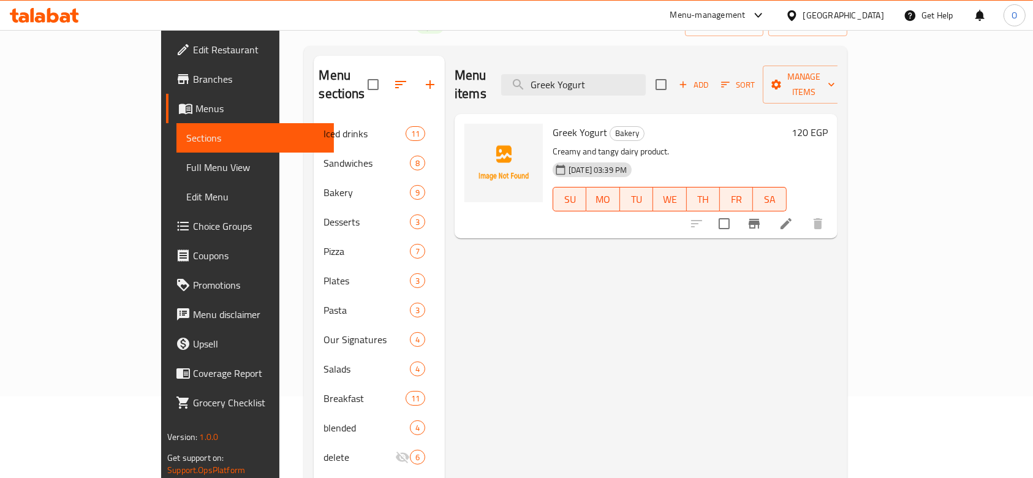
click at [761, 216] on icon "Branch-specific-item" at bounding box center [754, 223] width 15 height 15
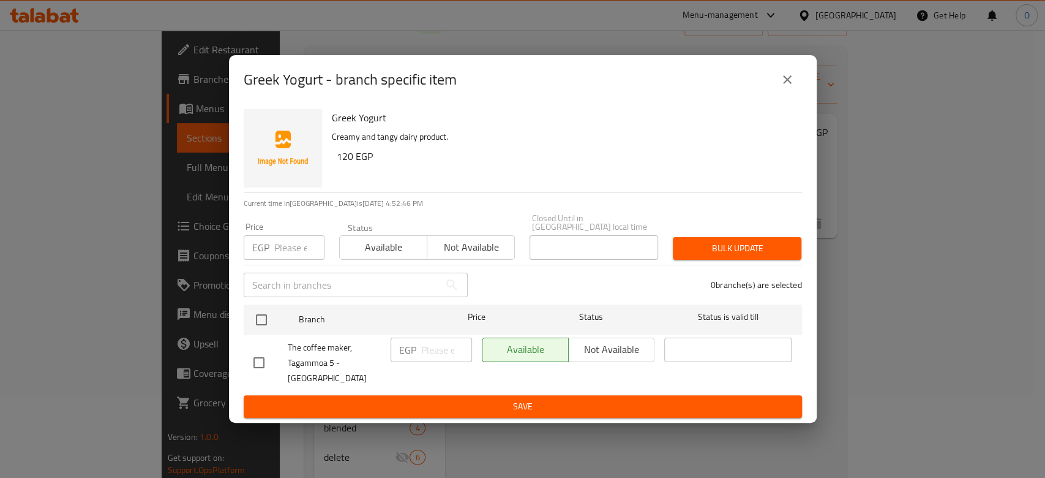
click at [788, 85] on icon "close" at bounding box center [787, 79] width 15 height 15
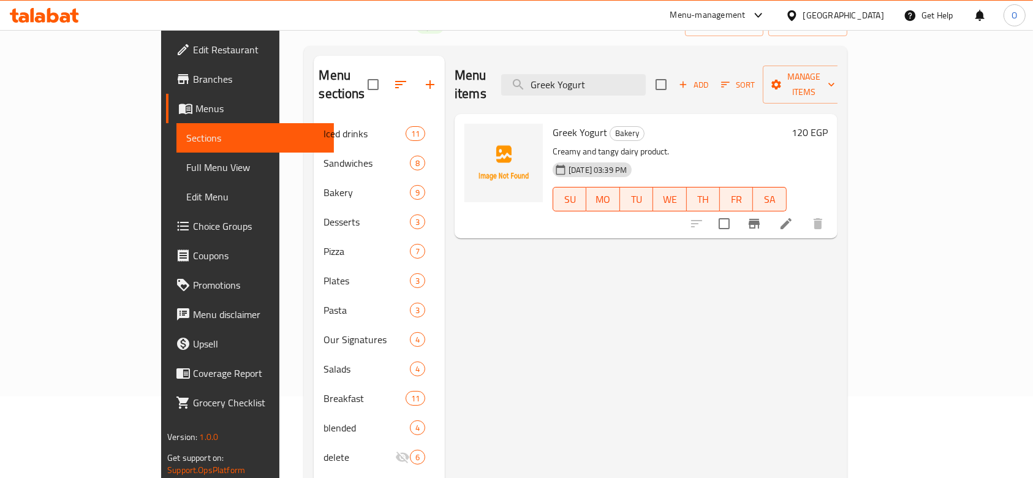
click at [595, 86] on div "Menu items Greek Yogurt Add Sort Manage items" at bounding box center [645, 85] width 383 height 58
click at [595, 85] on div "Menu items Greek Yogurt Add Sort Manage items" at bounding box center [645, 85] width 383 height 58
click at [595, 83] on input "Greek Yogurt" at bounding box center [573, 84] width 145 height 21
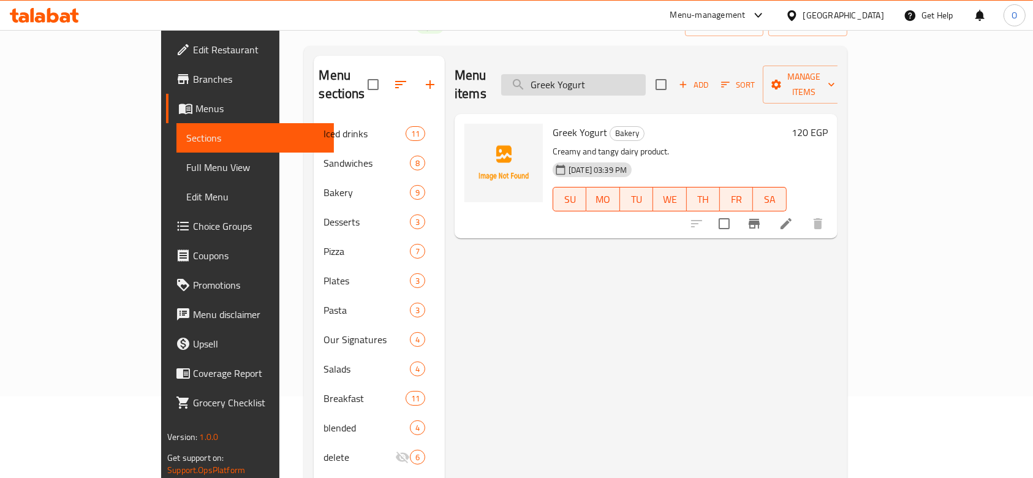
paste input "Hot Green Tea"
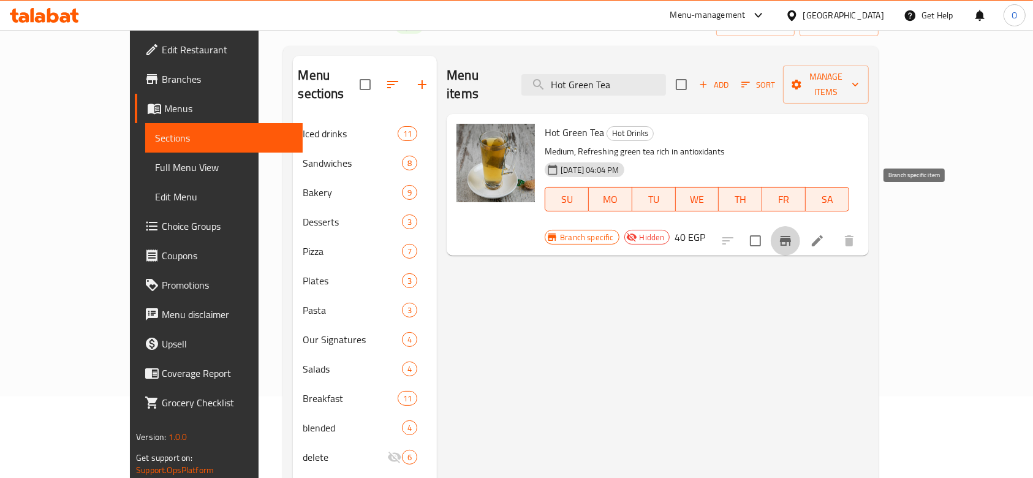
click at [800, 226] on button "Branch-specific-item" at bounding box center [784, 240] width 29 height 29
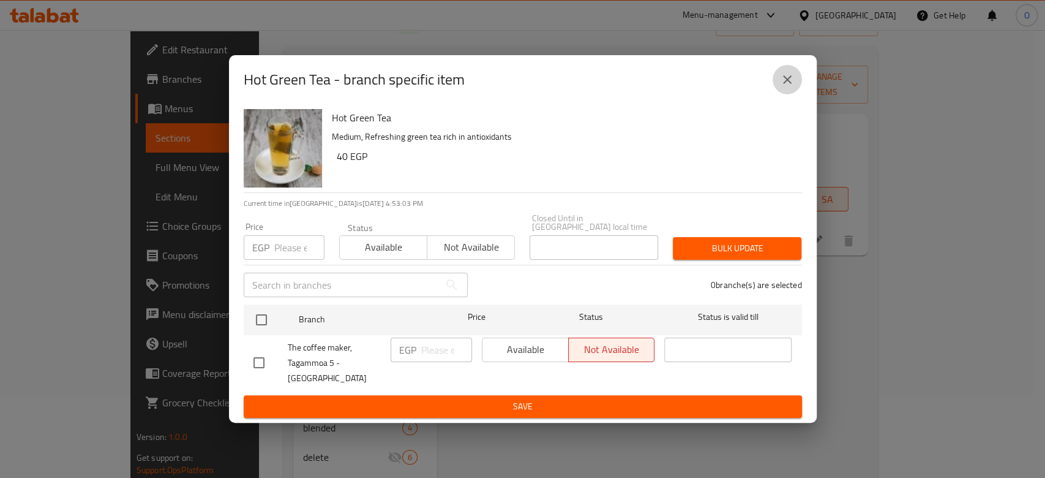
click at [777, 81] on button "close" at bounding box center [787, 79] width 29 height 29
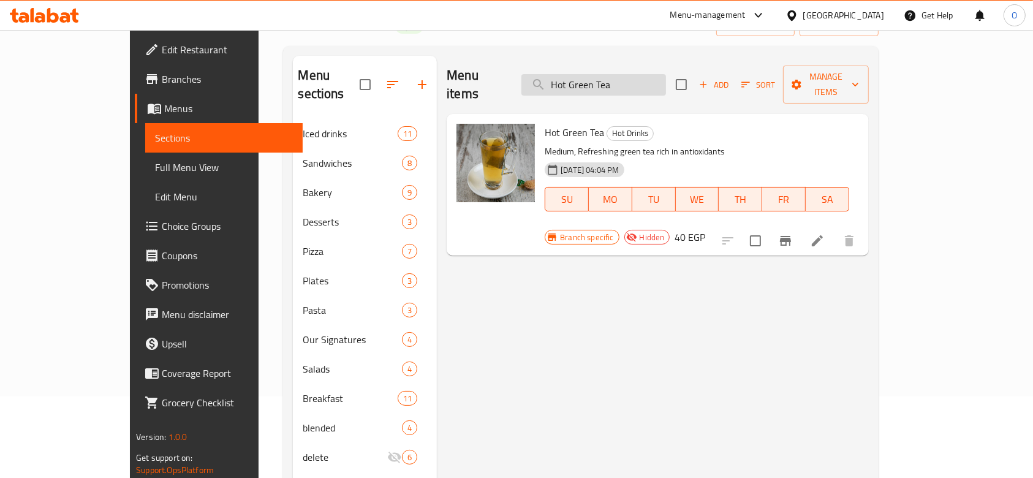
click at [598, 76] on input "Hot Green Tea" at bounding box center [593, 84] width 145 height 21
paste input "ney Comb Latte"
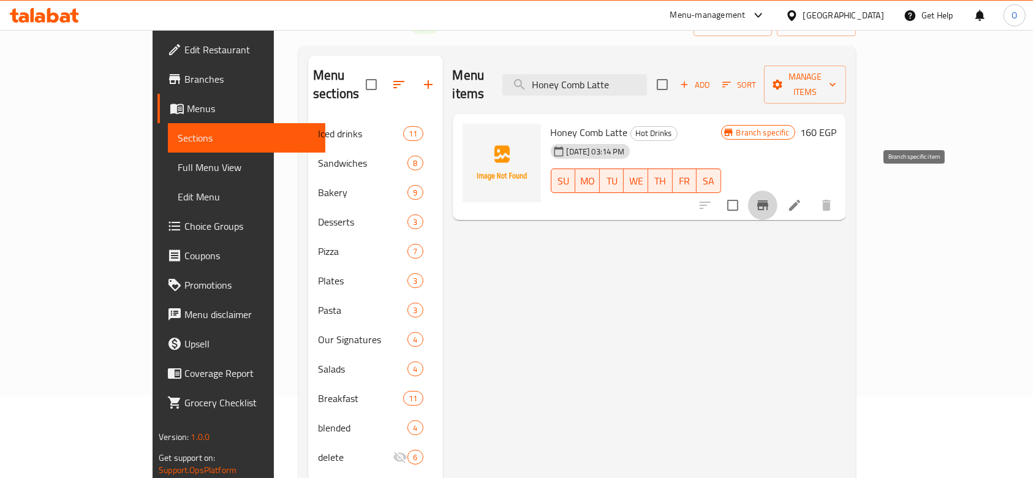
click at [770, 198] on icon "Branch-specific-item" at bounding box center [762, 205] width 15 height 15
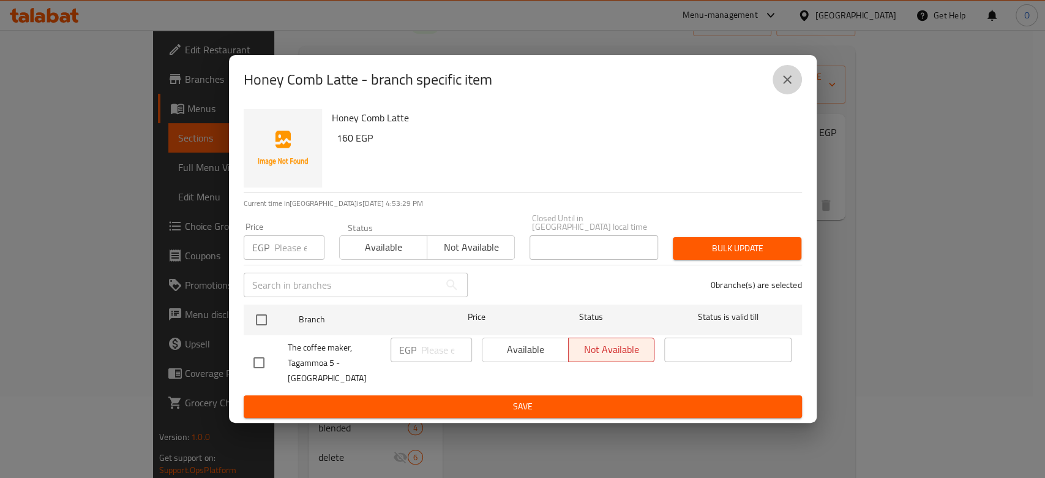
click at [788, 84] on icon "close" at bounding box center [787, 79] width 9 height 9
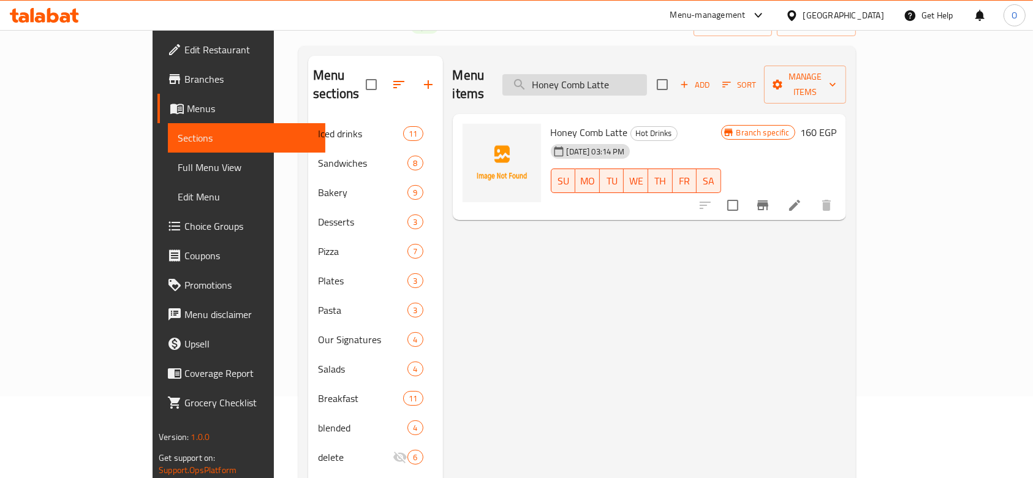
click at [603, 74] on input "Honey Comb Latte" at bounding box center [574, 84] width 145 height 21
paste input "Kiwi Flavored Lemonad"
type input "Kiwi Flavored Lemonade"
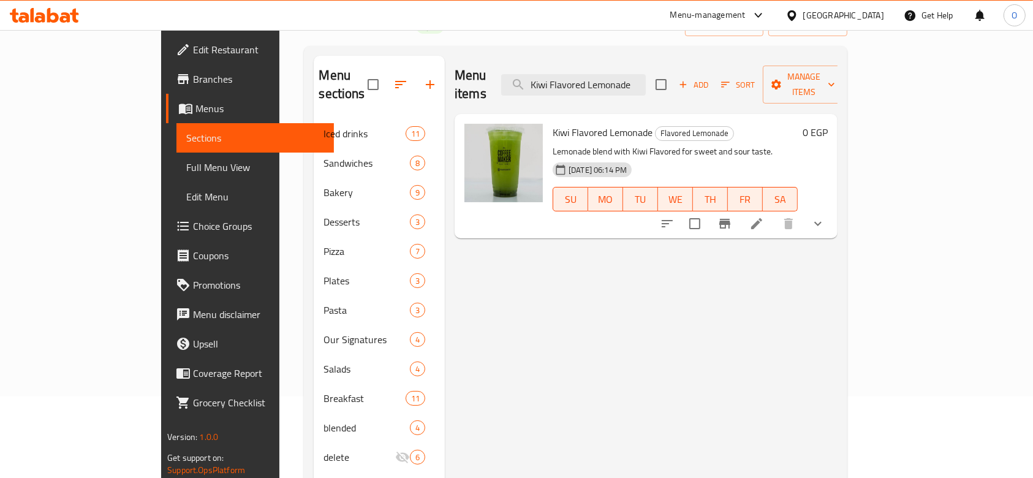
click at [739, 216] on button "Branch-specific-item" at bounding box center [724, 223] width 29 height 29
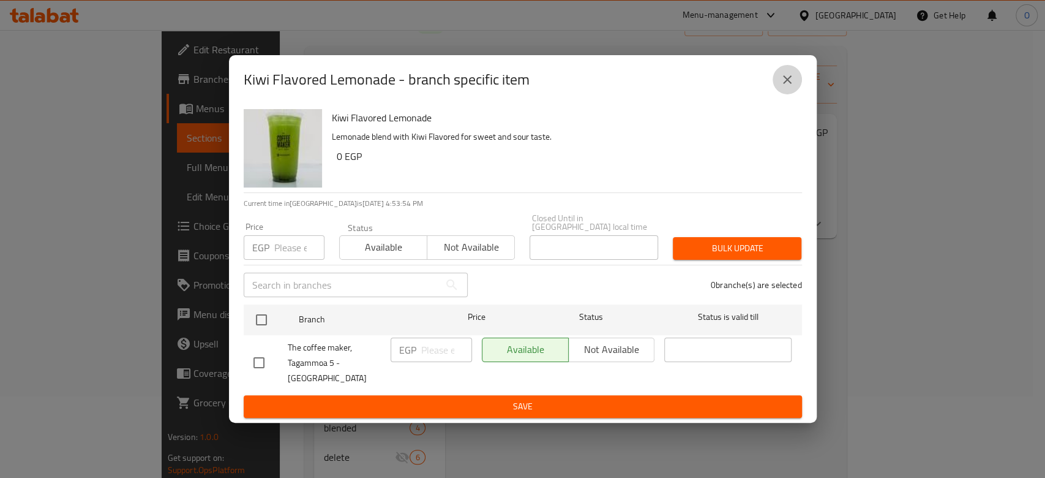
click at [784, 87] on icon "close" at bounding box center [787, 79] width 15 height 15
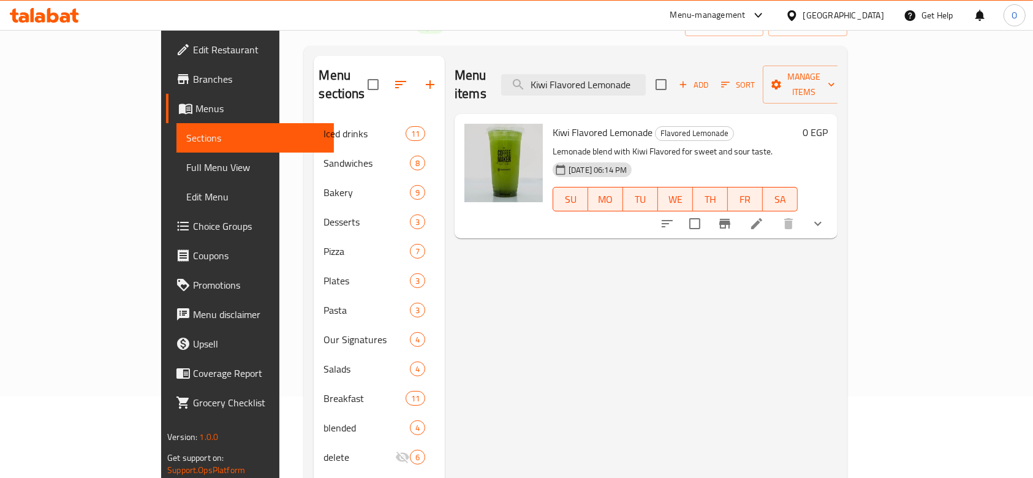
click at [730, 219] on icon "Branch-specific-item" at bounding box center [724, 224] width 11 height 10
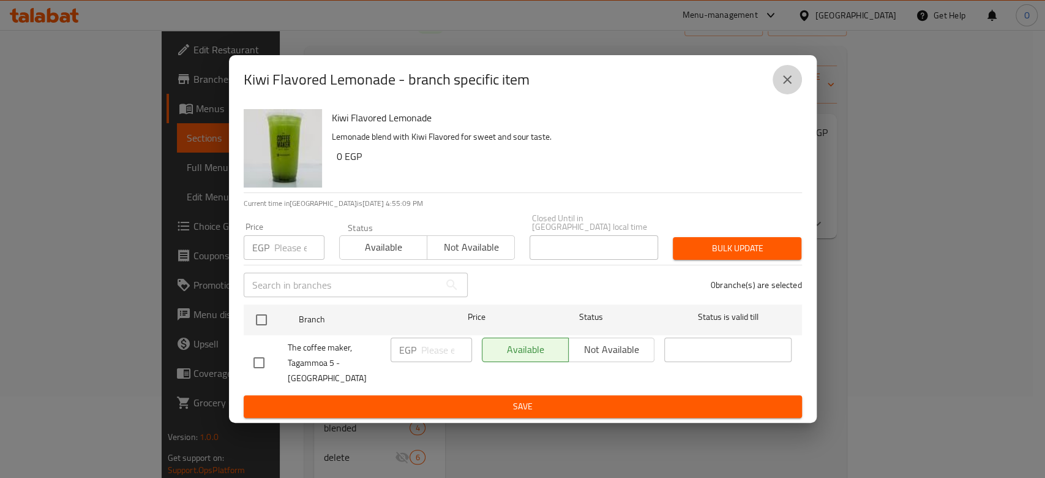
click at [782, 87] on icon "close" at bounding box center [787, 79] width 15 height 15
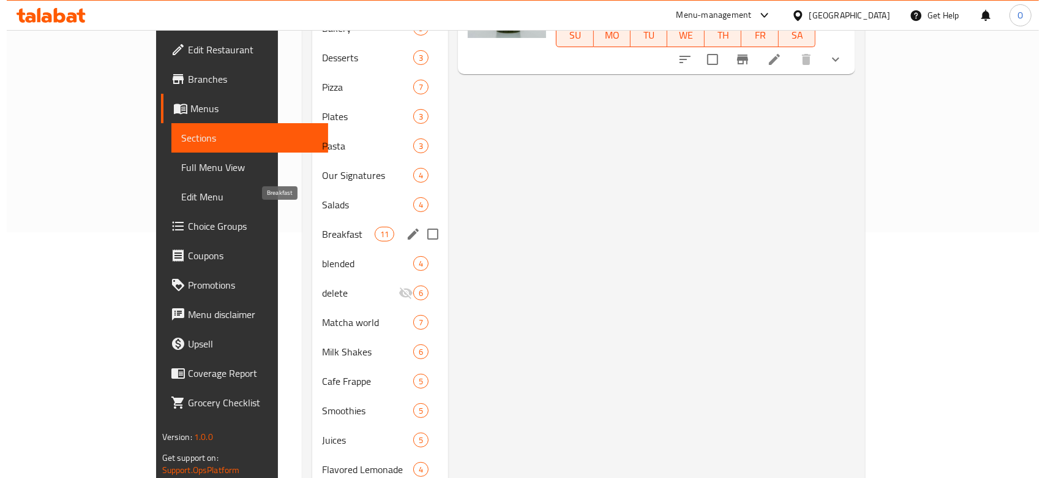
scroll to position [326, 0]
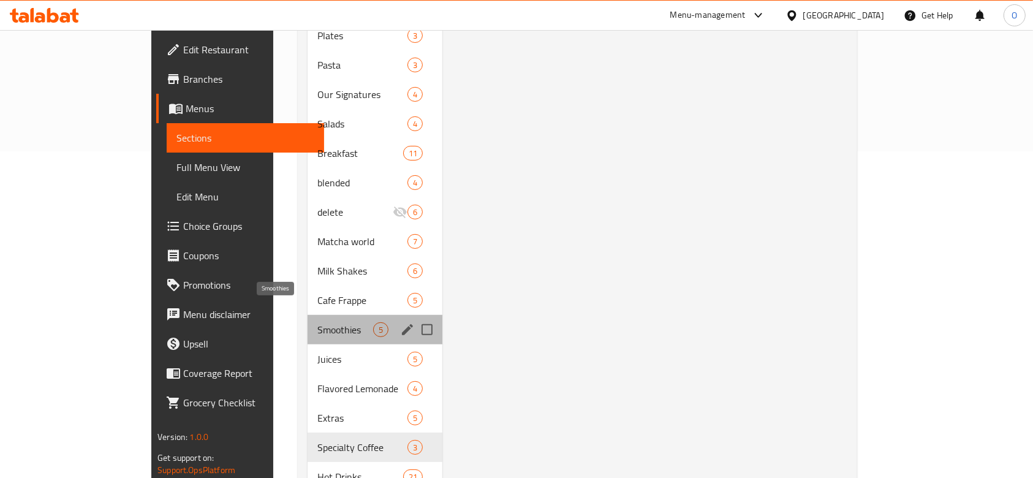
click at [317, 322] on span "Smoothies" at bounding box center [345, 329] width 56 height 15
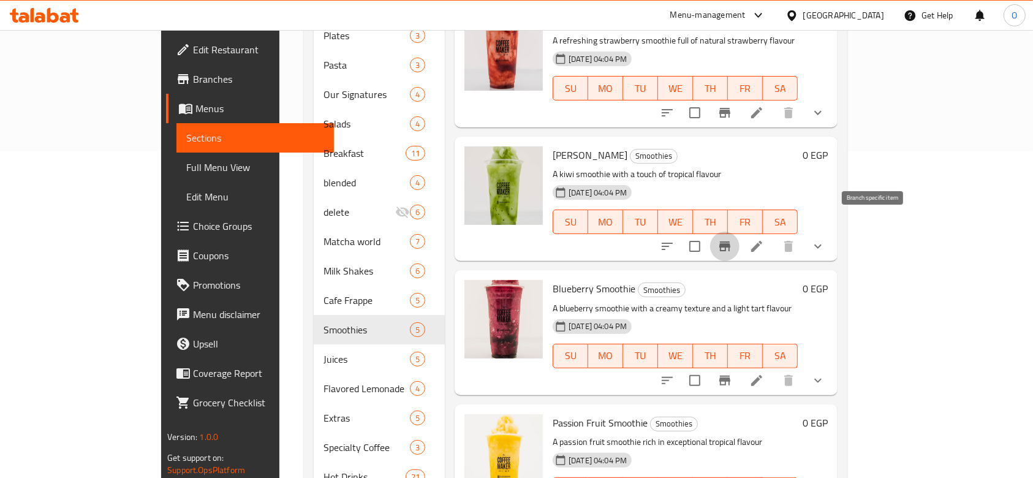
click at [732, 239] on icon "Branch-specific-item" at bounding box center [724, 246] width 15 height 15
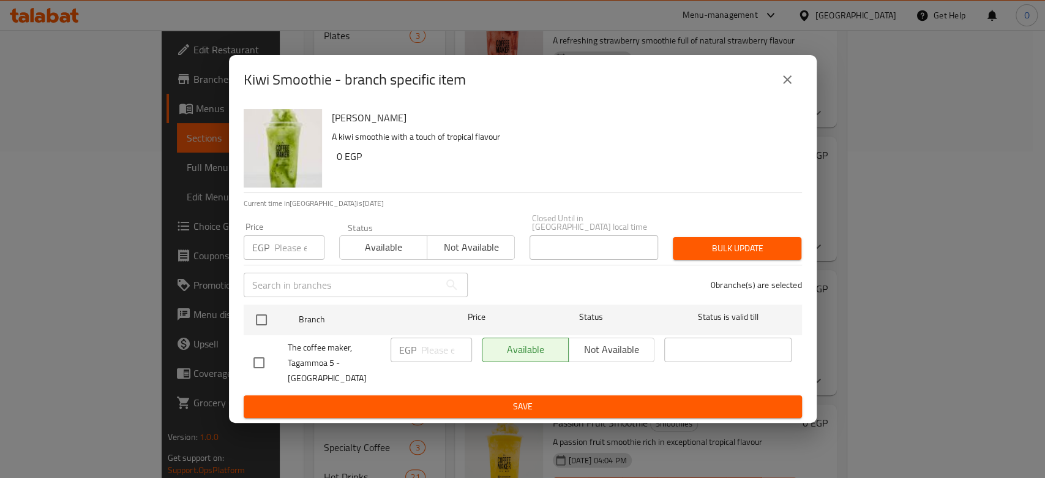
click at [826, 232] on div "Kiwi Smoothie - branch specific item Kiwi Smoothie A kiwi smoothie with a touch…" at bounding box center [522, 239] width 1045 height 478
click at [789, 83] on icon "close" at bounding box center [787, 79] width 15 height 15
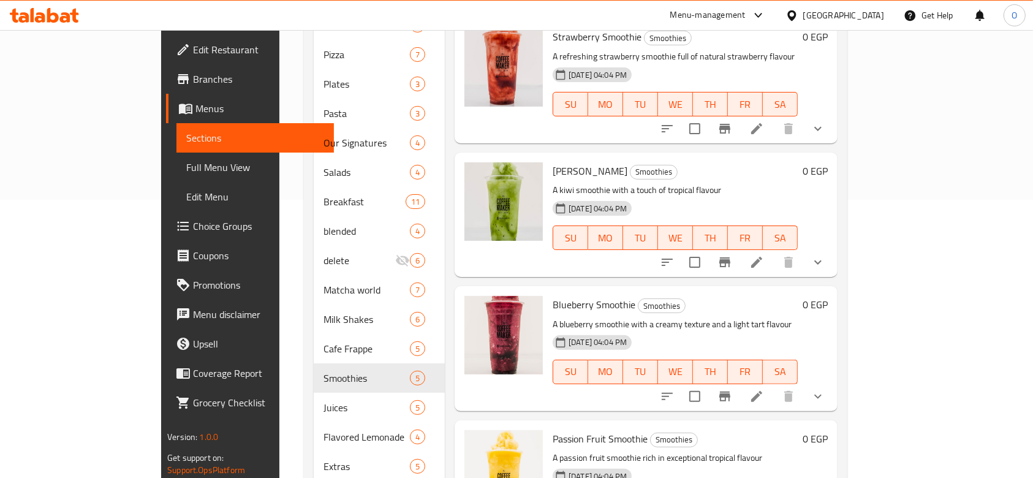
scroll to position [360, 0]
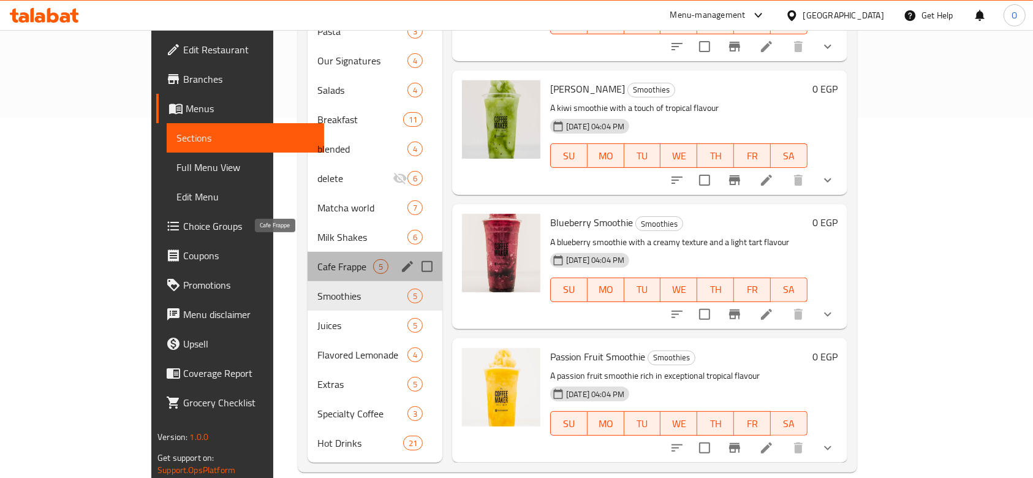
click at [317, 259] on span "Cafe Frappe" at bounding box center [345, 266] width 56 height 15
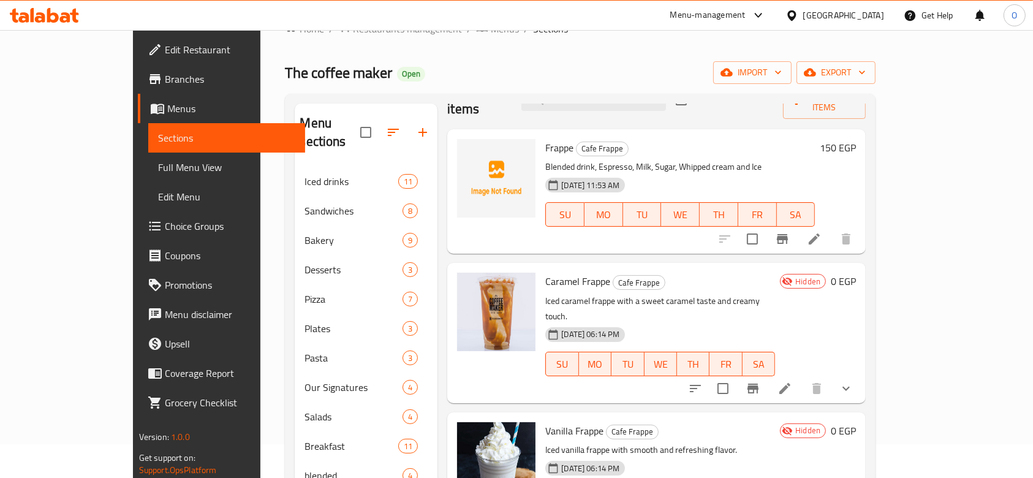
scroll to position [115, 0]
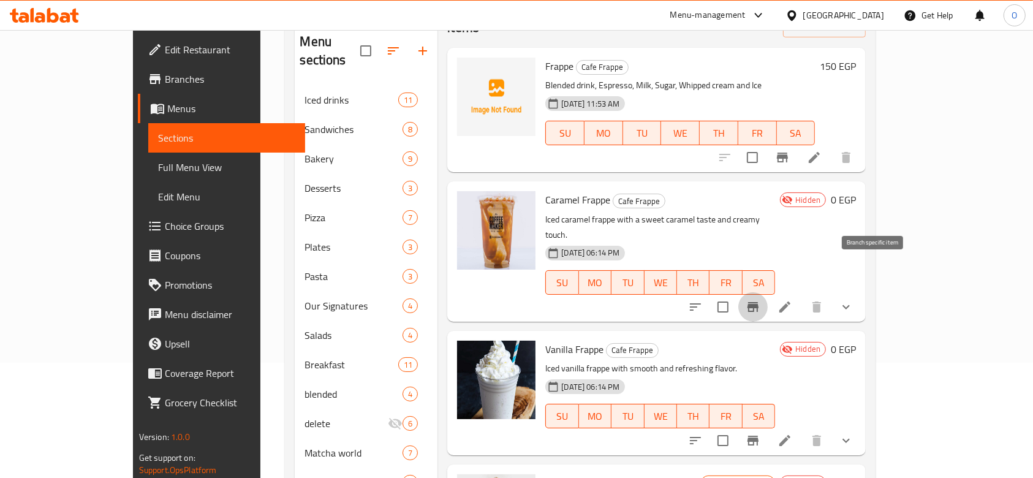
click at [760, 299] on icon "Branch-specific-item" at bounding box center [752, 306] width 15 height 15
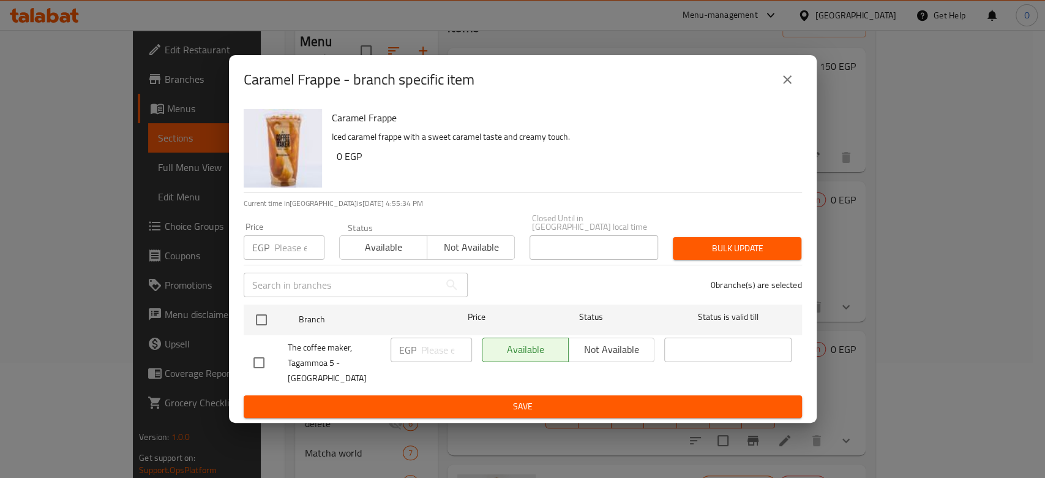
click at [873, 231] on div "Caramel Frappe - branch specific item Caramel Frappe Iced caramel frappe with a…" at bounding box center [522, 239] width 1045 height 478
click at [779, 82] on button "close" at bounding box center [787, 79] width 29 height 29
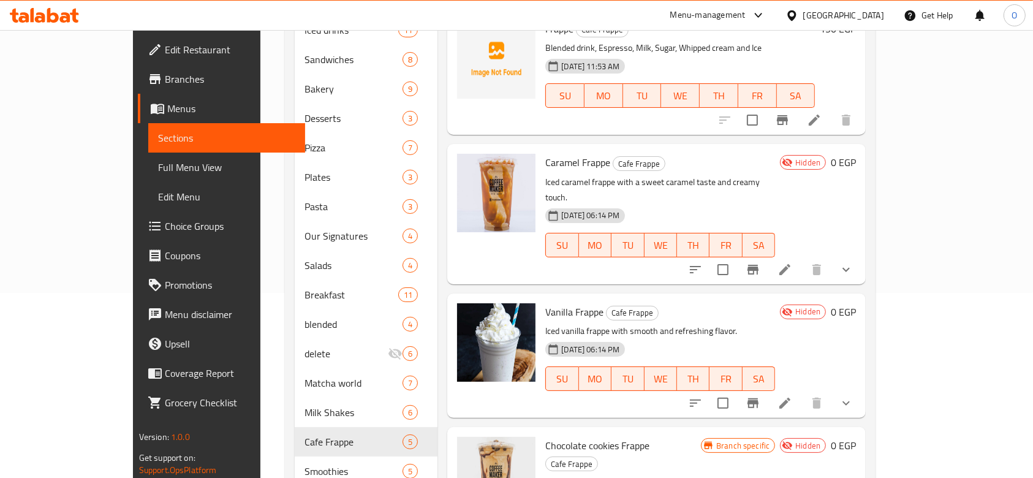
scroll to position [34, 0]
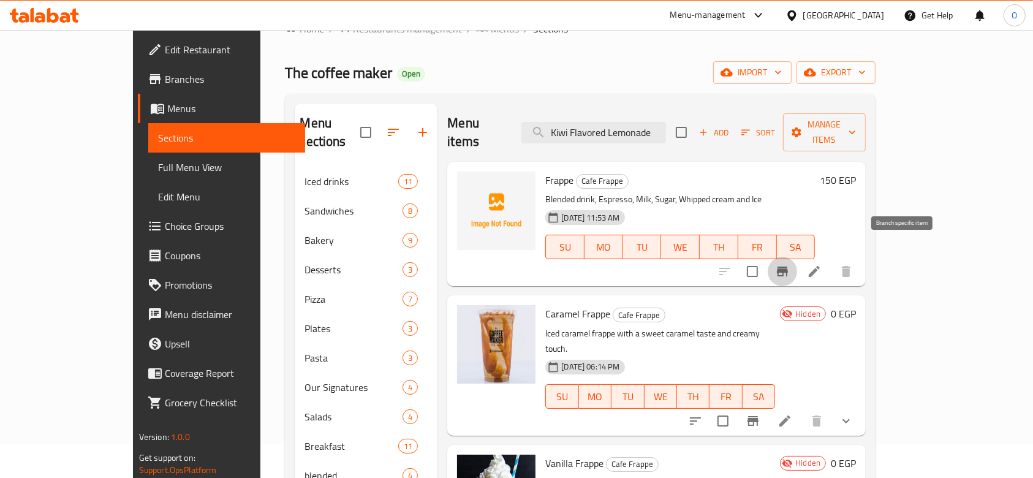
click at [789, 264] on icon "Branch-specific-item" at bounding box center [782, 271] width 15 height 15
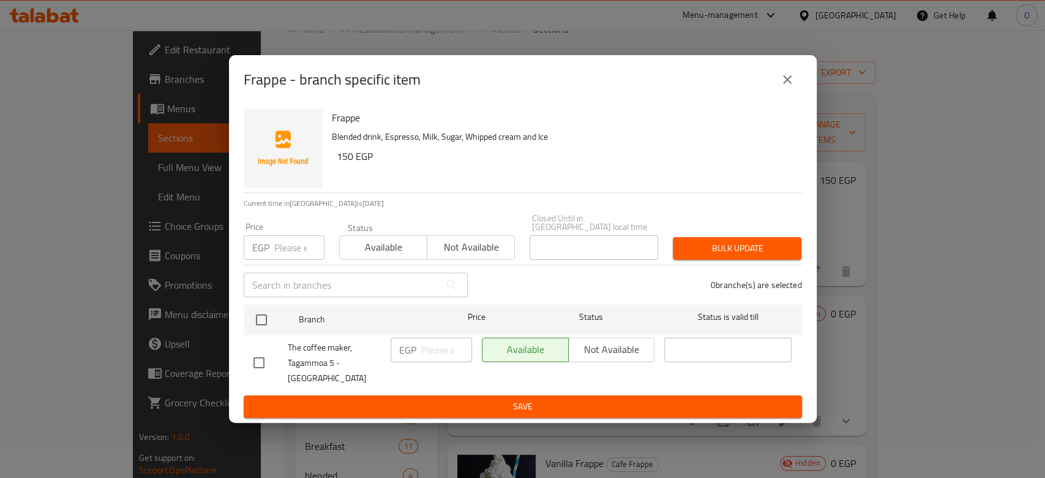
click at [863, 319] on div "Frappe - branch specific item Frappe Blended drink, Espresso, Milk, Sugar, Whip…" at bounding box center [522, 239] width 1045 height 478
click at [783, 87] on icon "close" at bounding box center [787, 79] width 15 height 15
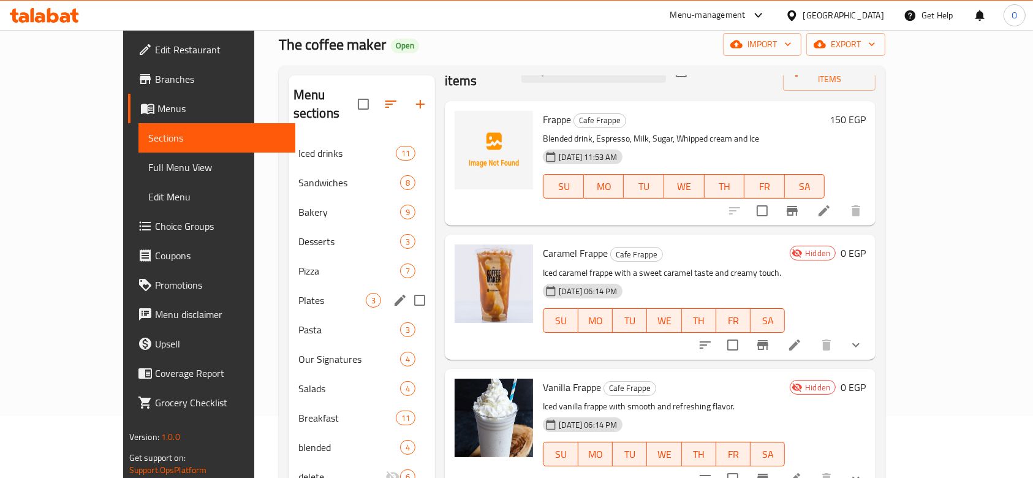
scroll to position [279, 0]
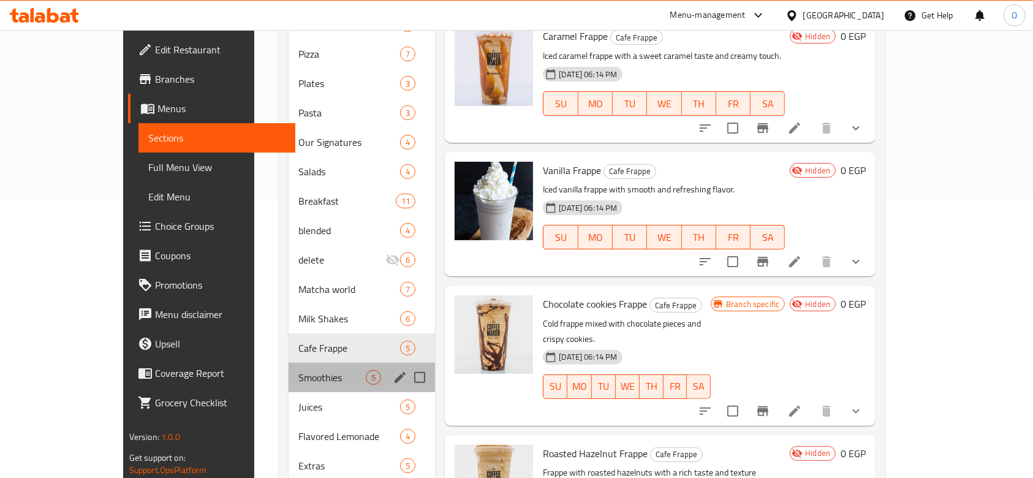
click at [288, 363] on div "Smoothies 5" at bounding box center [361, 377] width 147 height 29
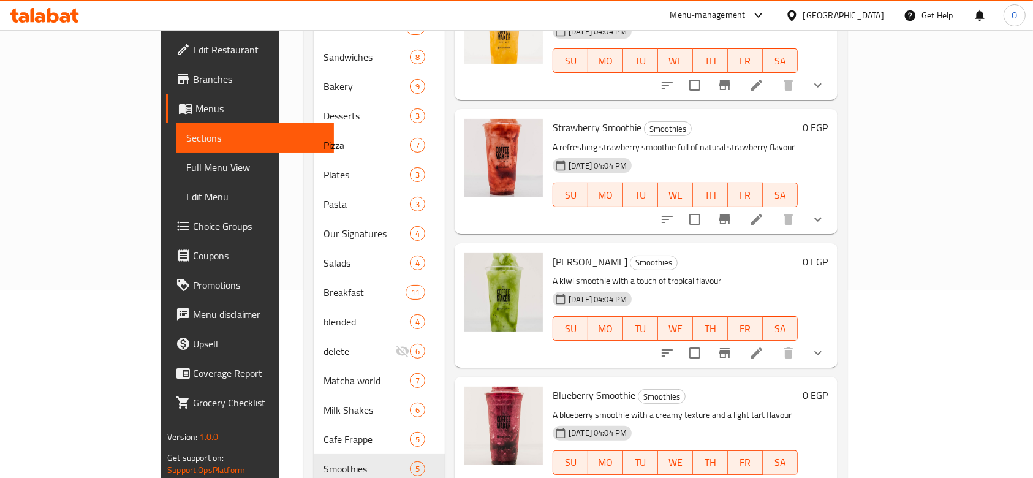
scroll to position [326, 0]
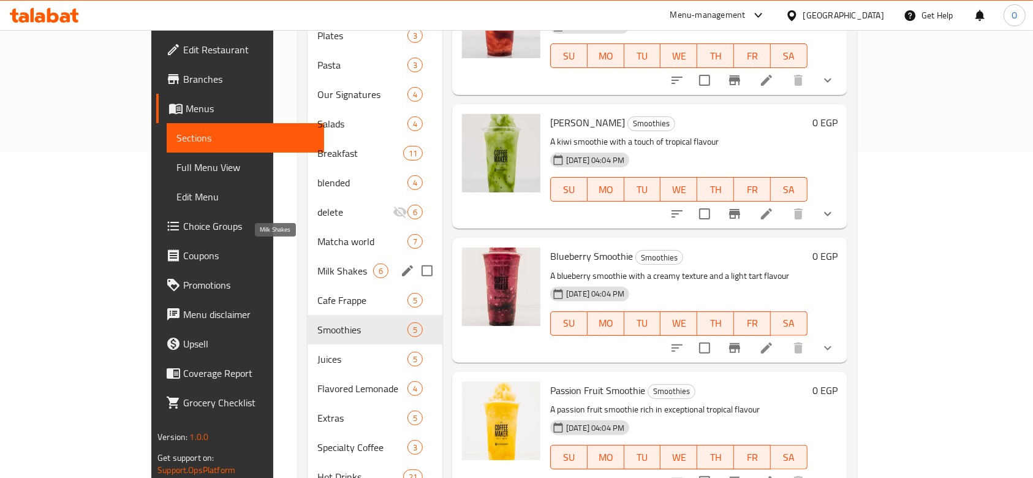
click at [317, 263] on span "Milk Shakes" at bounding box center [345, 270] width 56 height 15
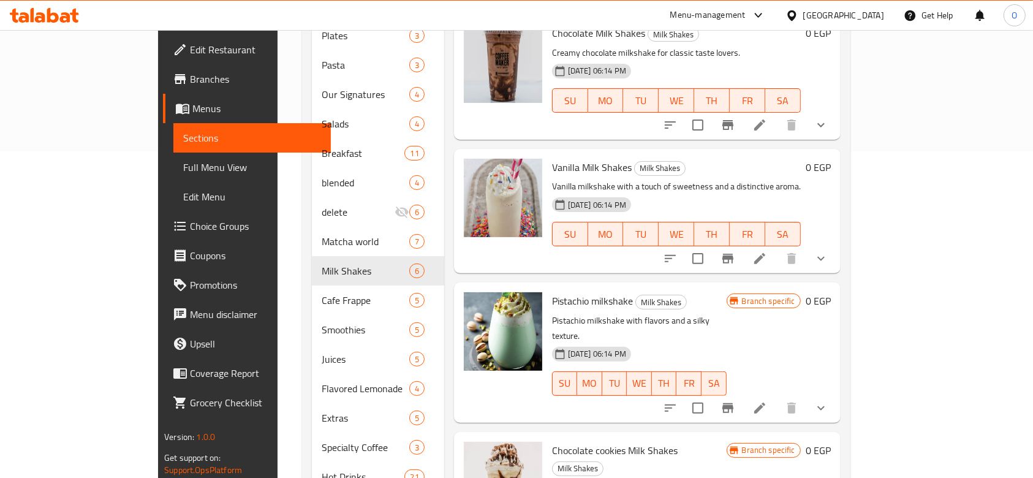
scroll to position [167, 0]
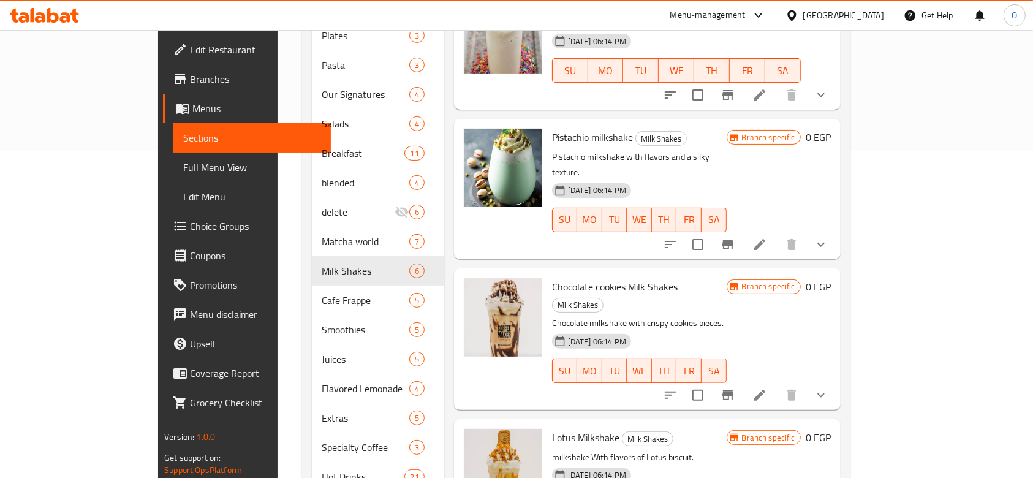
click at [840, 211] on div "Menu items Kiwi Flavored Lemonade Add Sort Manage items Strawberry Milk Shakes …" at bounding box center [642, 153] width 396 height 685
click at [735, 237] on icon "Branch-specific-item" at bounding box center [727, 244] width 15 height 15
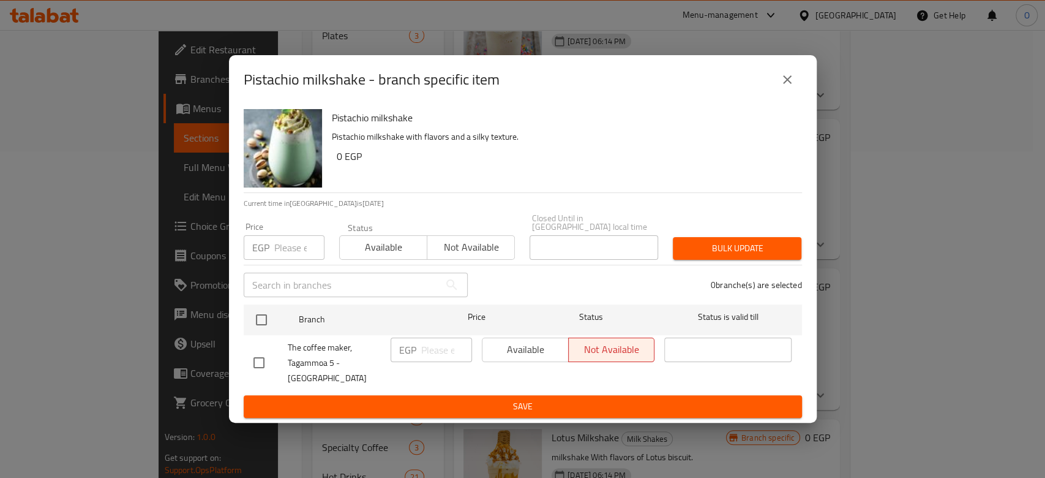
click at [879, 247] on div "Pistachio milkshake - branch specific item Pistachio milkshake Pistachio milksh…" at bounding box center [522, 239] width 1045 height 478
click at [788, 84] on icon "close" at bounding box center [787, 79] width 9 height 9
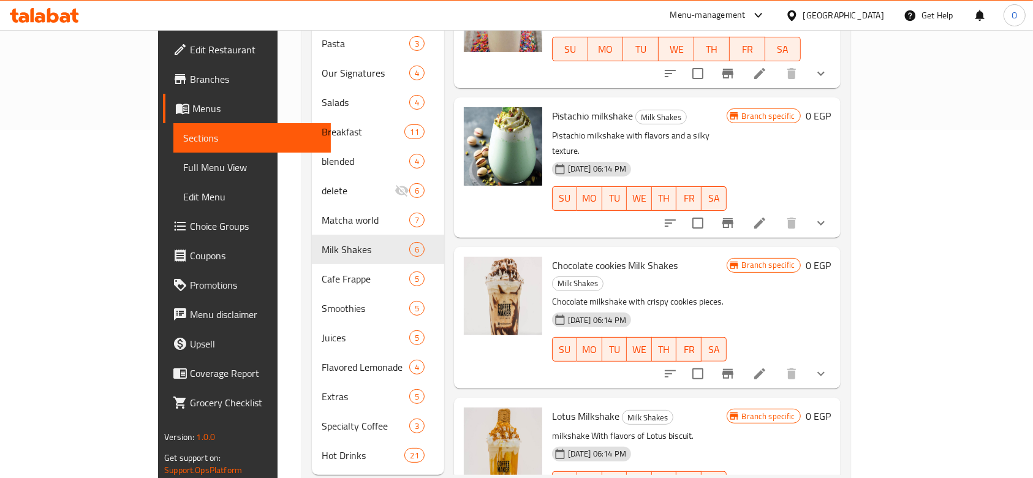
scroll to position [360, 0]
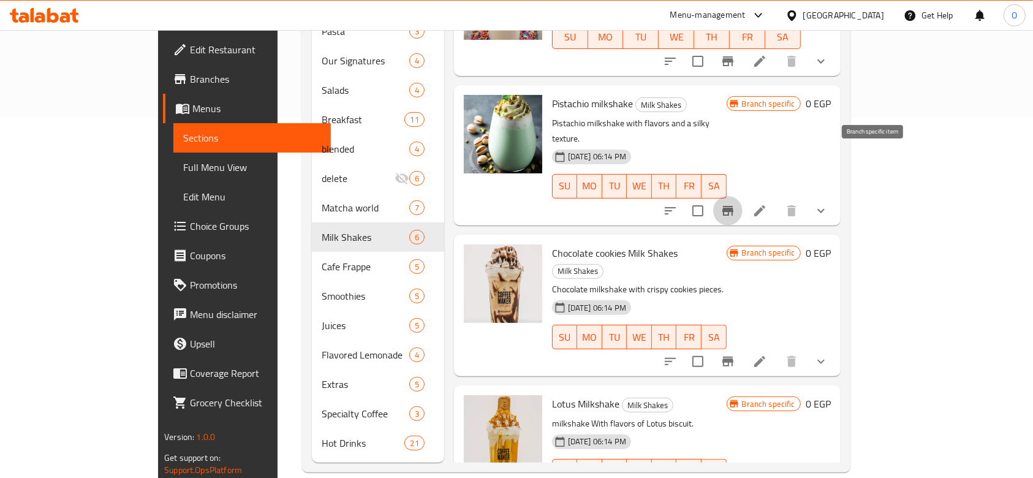
click at [742, 196] on button "Branch-specific-item" at bounding box center [727, 210] width 29 height 29
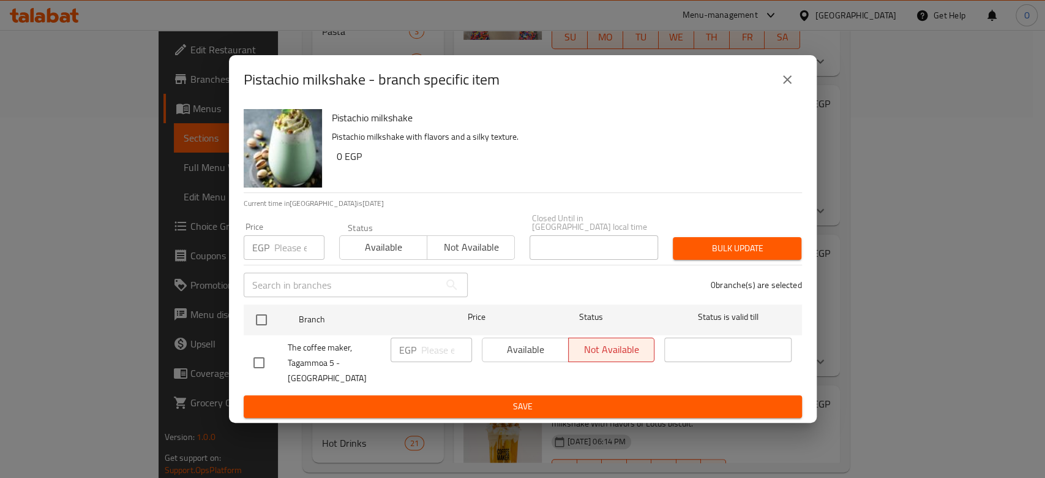
click at [876, 228] on div "Pistachio milkshake - branch specific item Pistachio milkshake Pistachio milksh…" at bounding box center [522, 239] width 1045 height 478
click at [788, 81] on button "close" at bounding box center [787, 79] width 29 height 29
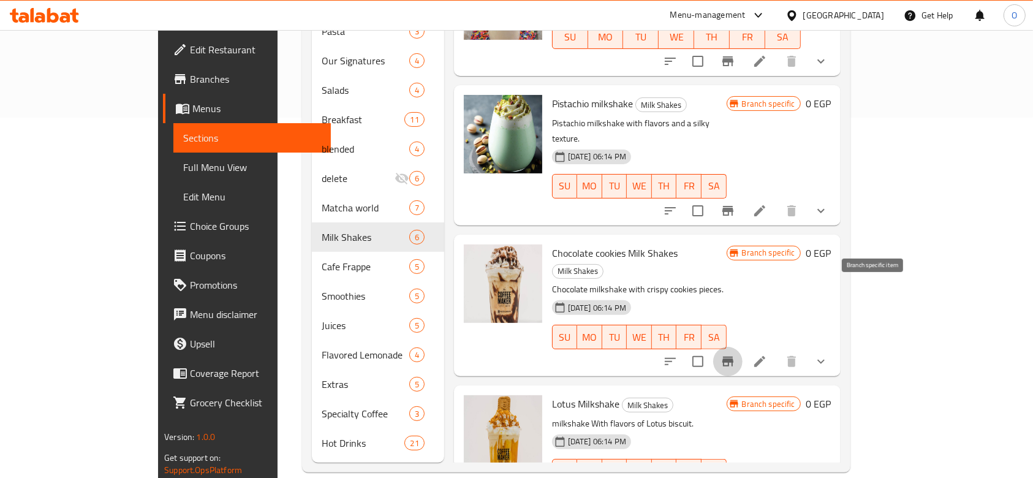
click at [735, 354] on icon "Branch-specific-item" at bounding box center [727, 361] width 15 height 15
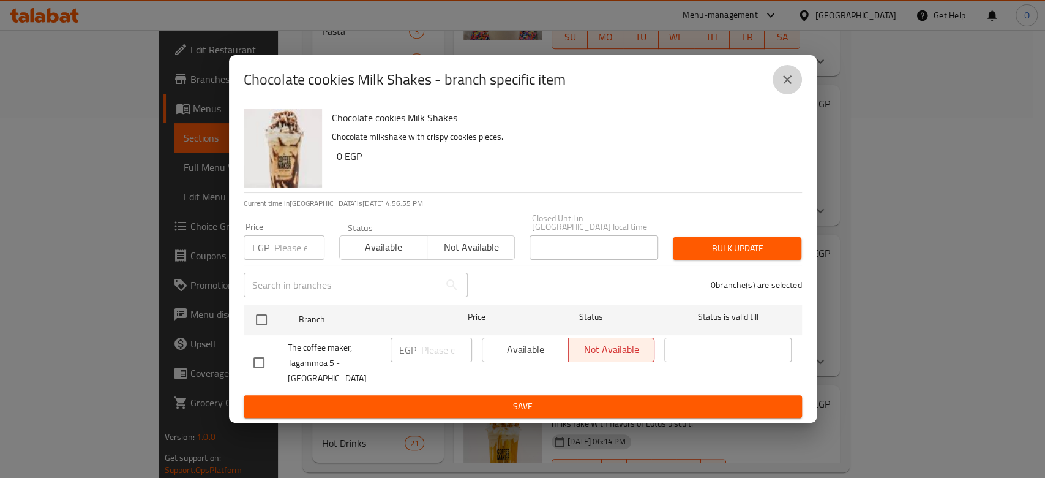
click at [788, 84] on icon "close" at bounding box center [787, 79] width 15 height 15
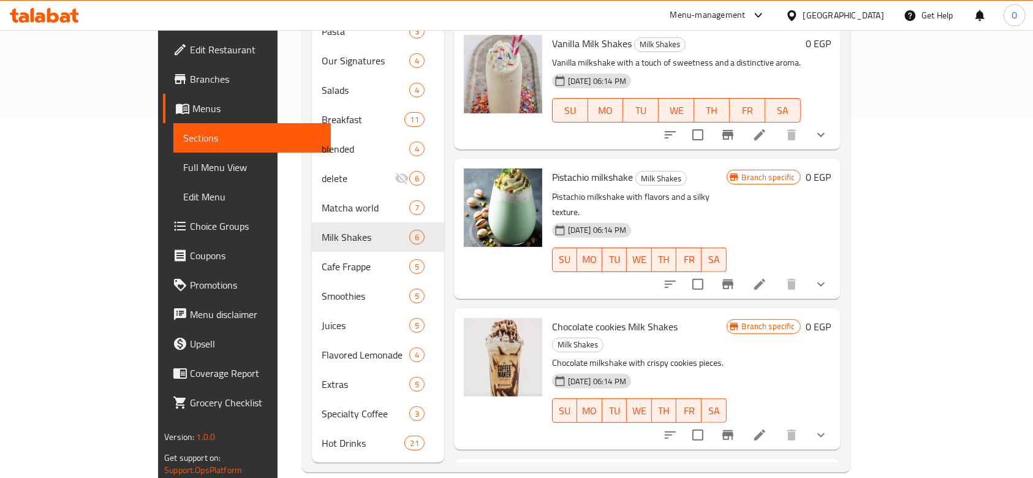
scroll to position [167, 0]
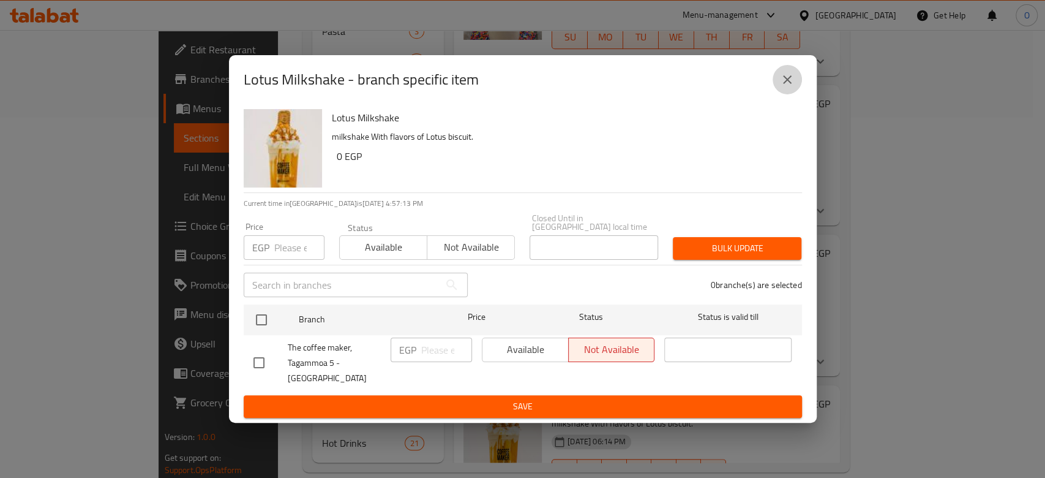
click at [784, 84] on icon "close" at bounding box center [787, 79] width 9 height 9
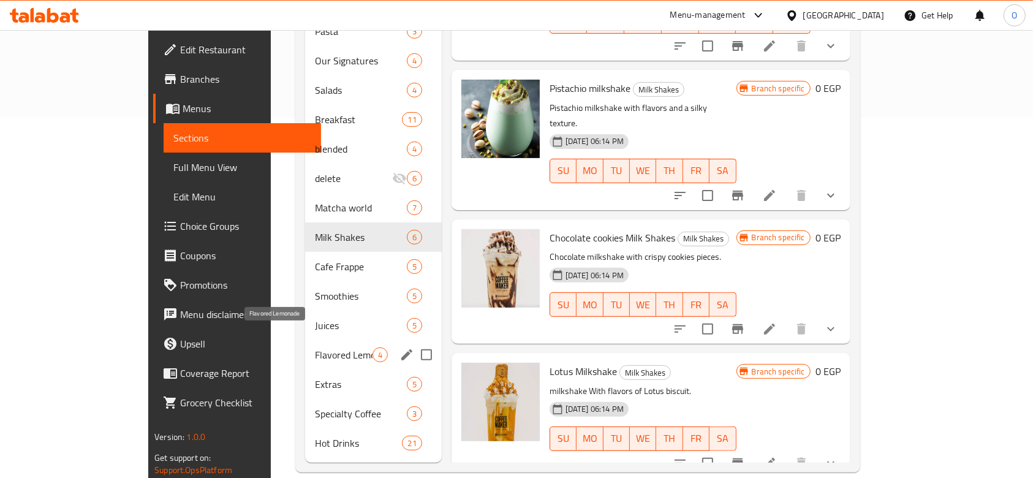
click at [315, 347] on span "Flavored Lemonade" at bounding box center [343, 354] width 57 height 15
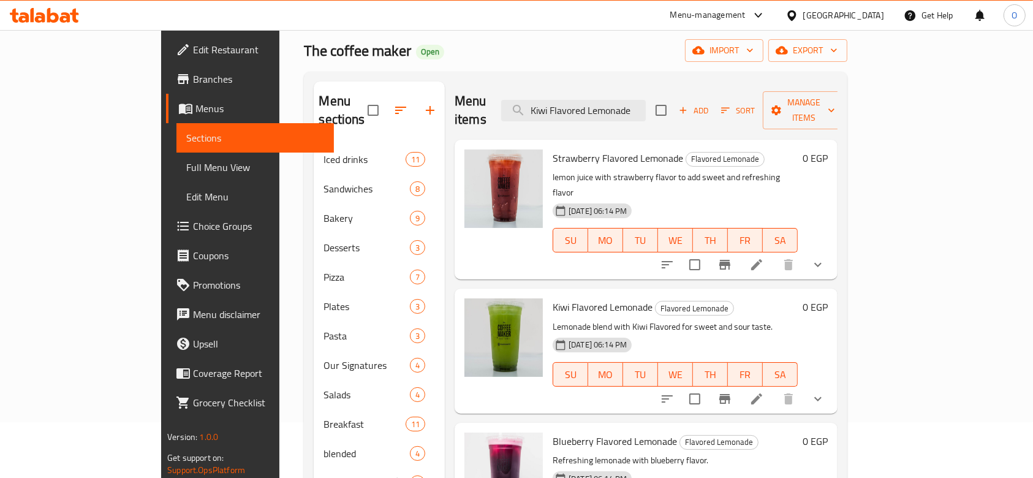
scroll to position [81, 0]
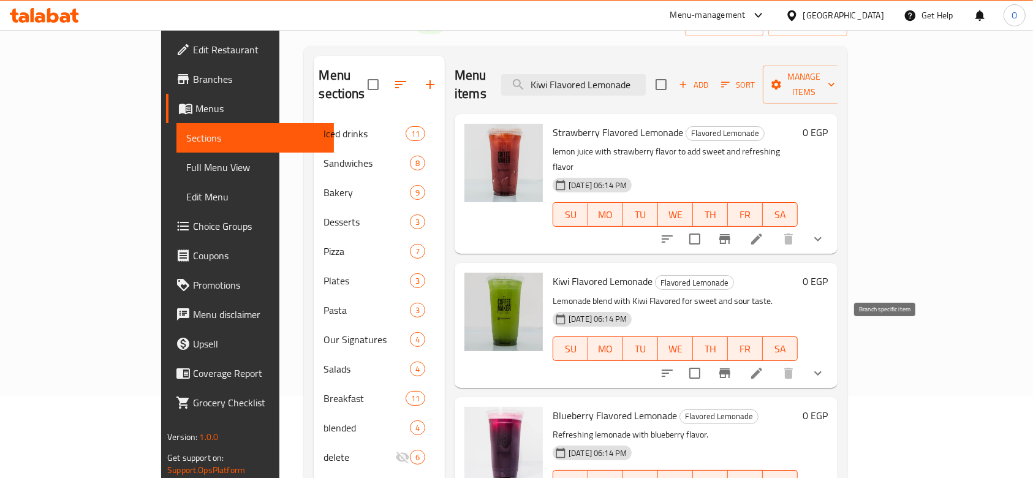
click at [730, 368] on icon "Branch-specific-item" at bounding box center [724, 373] width 11 height 10
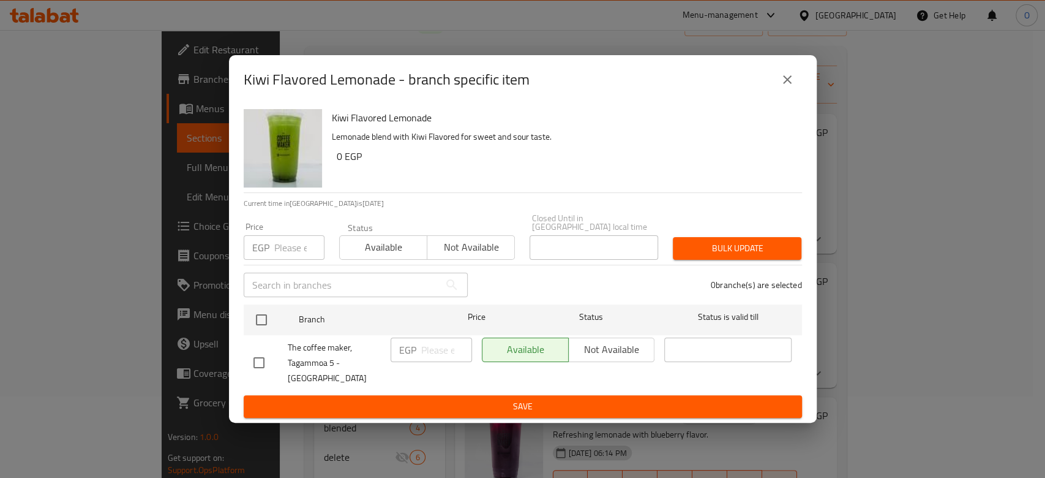
click at [879, 279] on div "Kiwi Flavored Lemonade - branch specific item Kiwi Flavored Lemonade Lemonade b…" at bounding box center [522, 239] width 1045 height 478
click at [793, 87] on icon "close" at bounding box center [787, 79] width 15 height 15
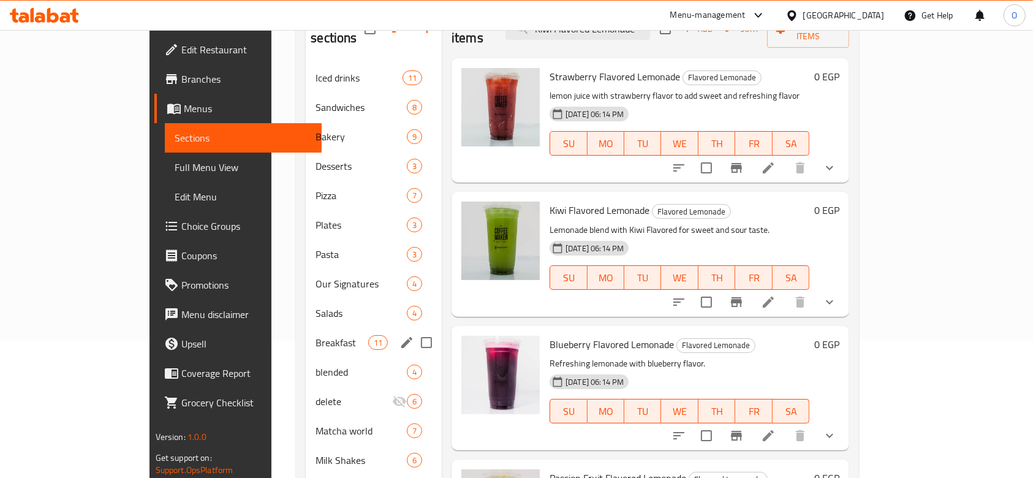
scroll to position [163, 0]
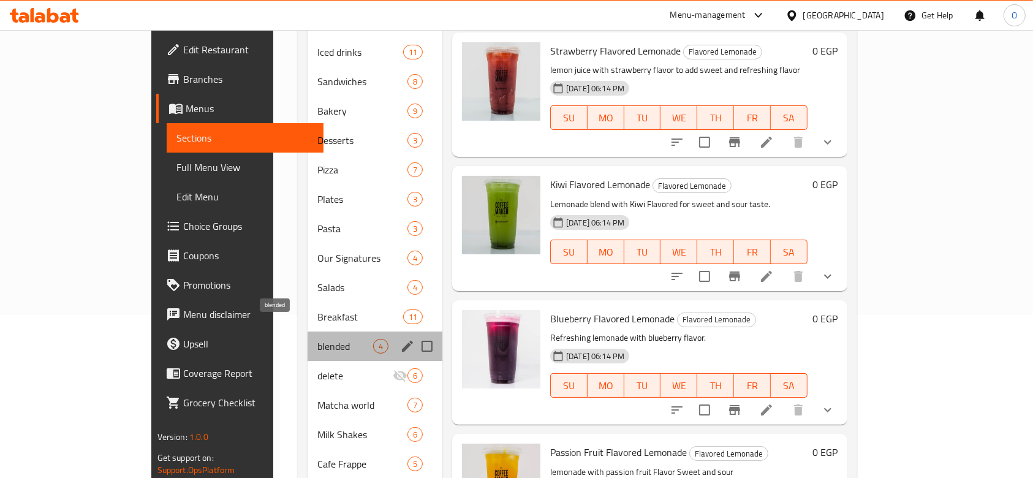
click at [317, 339] on span "blended" at bounding box center [345, 346] width 56 height 15
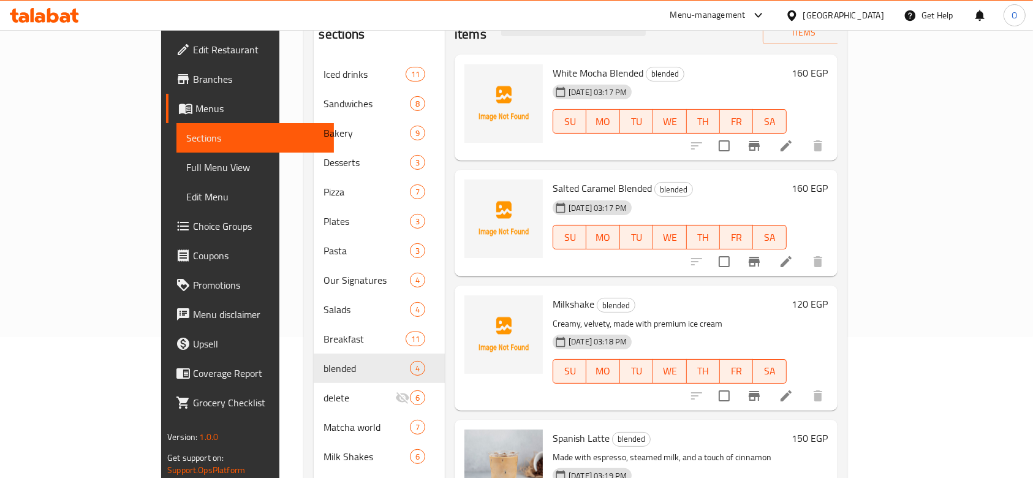
scroll to position [245, 0]
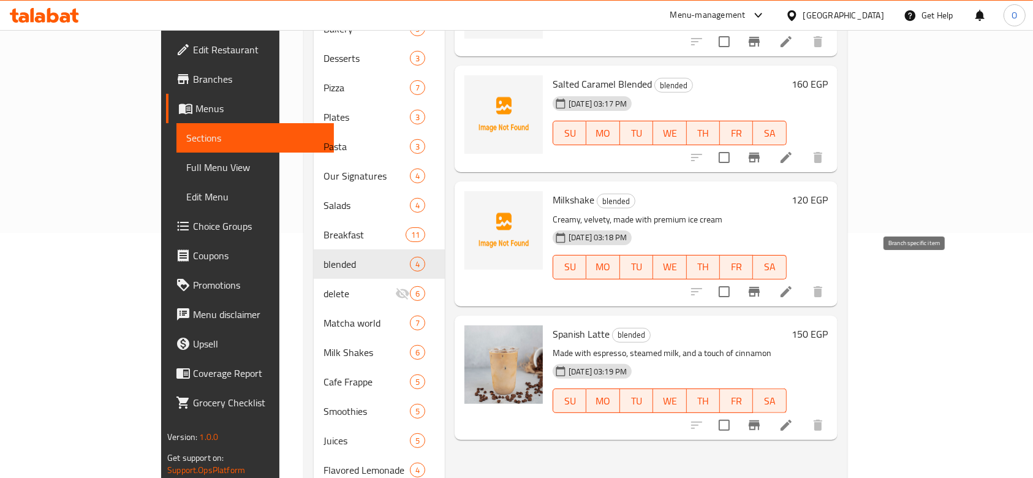
click at [761, 284] on icon "Branch-specific-item" at bounding box center [754, 291] width 15 height 15
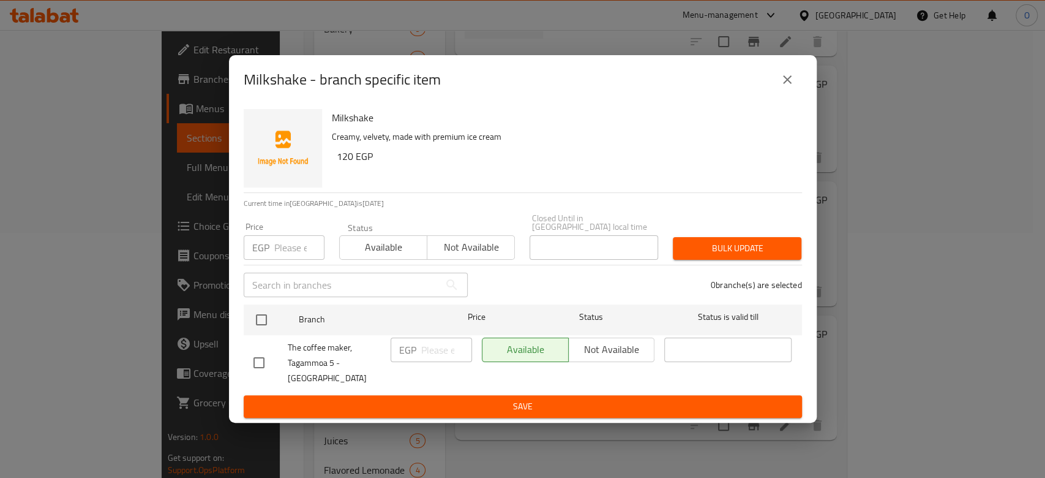
click at [916, 248] on div "Milkshake - branch specific item Milkshake Creamy, velvety, made with premium i…" at bounding box center [522, 239] width 1045 height 478
drag, startPoint x: 781, startPoint y: 86, endPoint x: 580, endPoint y: 2, distance: 217.9
click at [780, 87] on icon "close" at bounding box center [787, 79] width 15 height 15
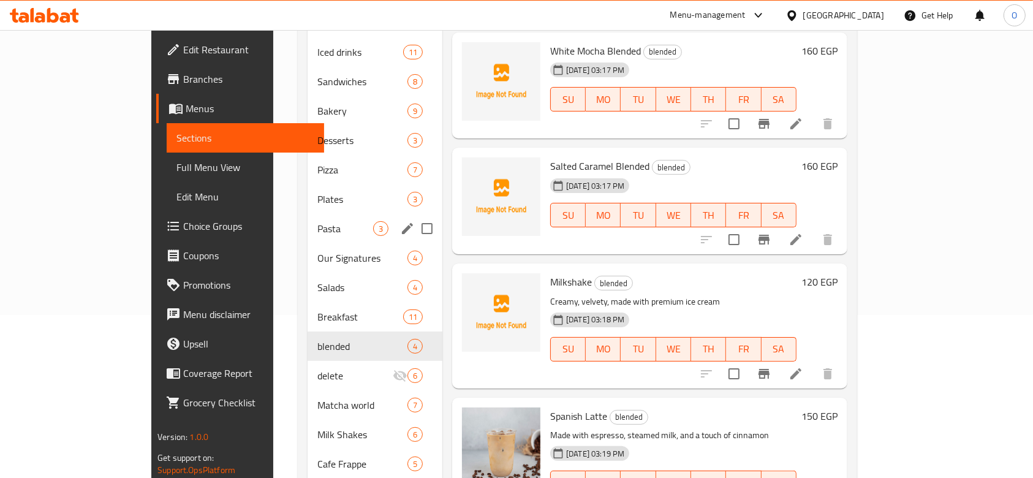
scroll to position [81, 0]
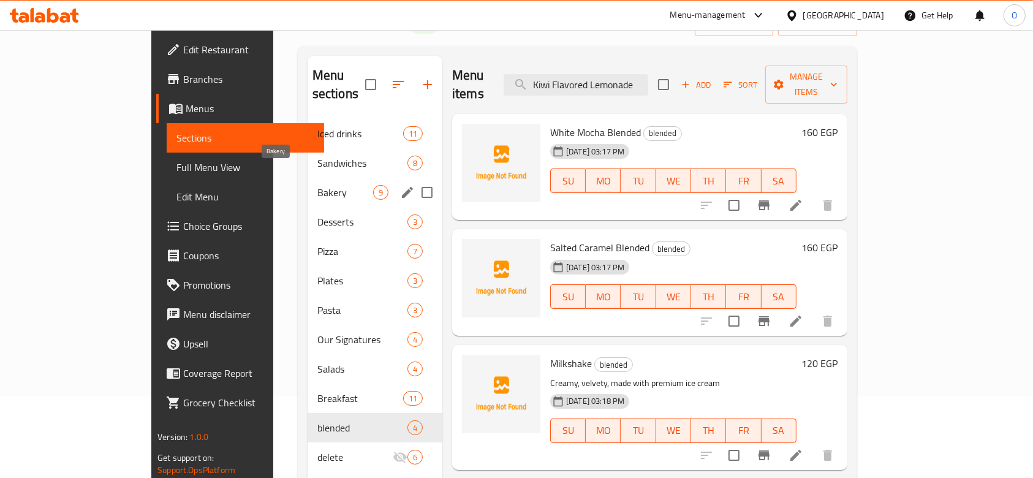
click at [317, 185] on span "Bakery" at bounding box center [345, 192] width 56 height 15
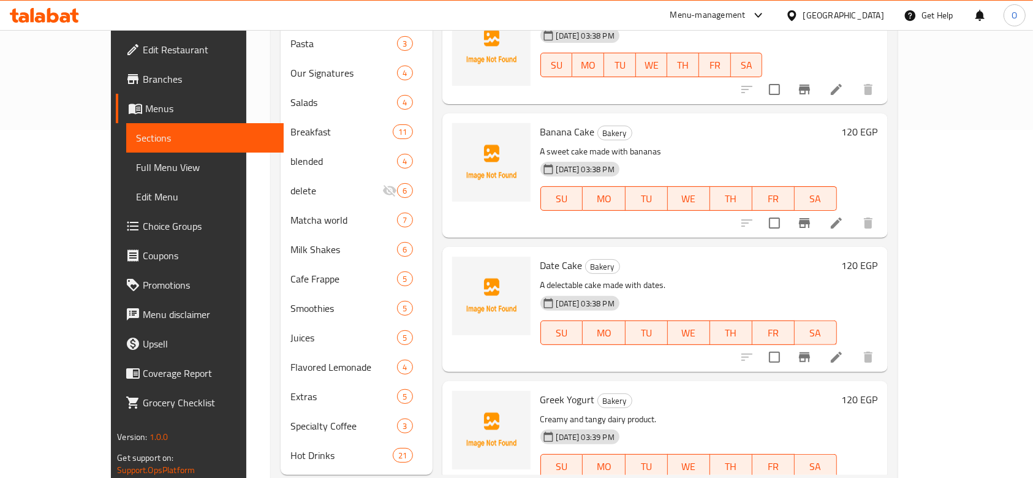
scroll to position [360, 0]
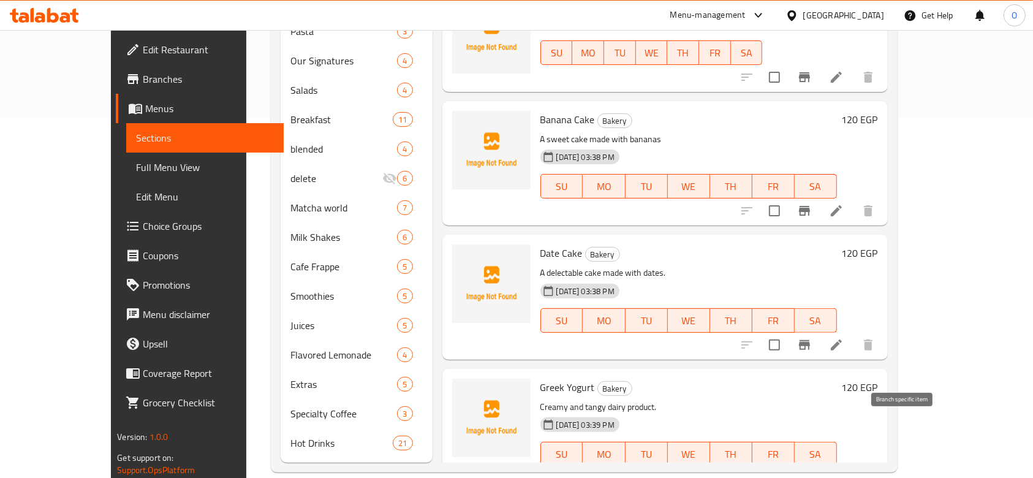
click at [819, 464] on button "Branch-specific-item" at bounding box center [803, 478] width 29 height 29
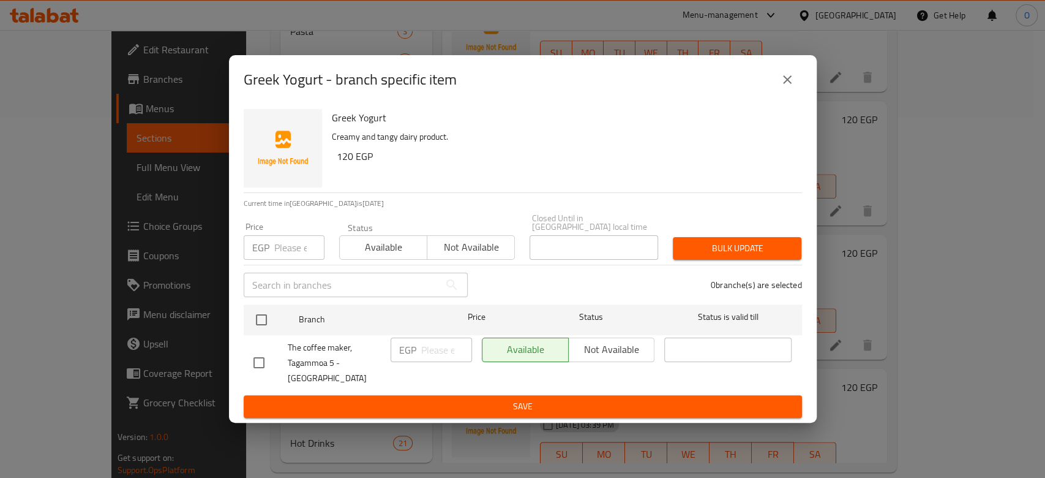
click at [884, 269] on div "Greek Yogurt - branch specific item Greek Yogurt Creamy and tangy dairy product…" at bounding box center [522, 239] width 1045 height 478
drag, startPoint x: 788, startPoint y: 91, endPoint x: 524, endPoint y: 4, distance: 277.9
click at [783, 87] on icon "close" at bounding box center [787, 79] width 15 height 15
